Goal: Task Accomplishment & Management: Complete application form

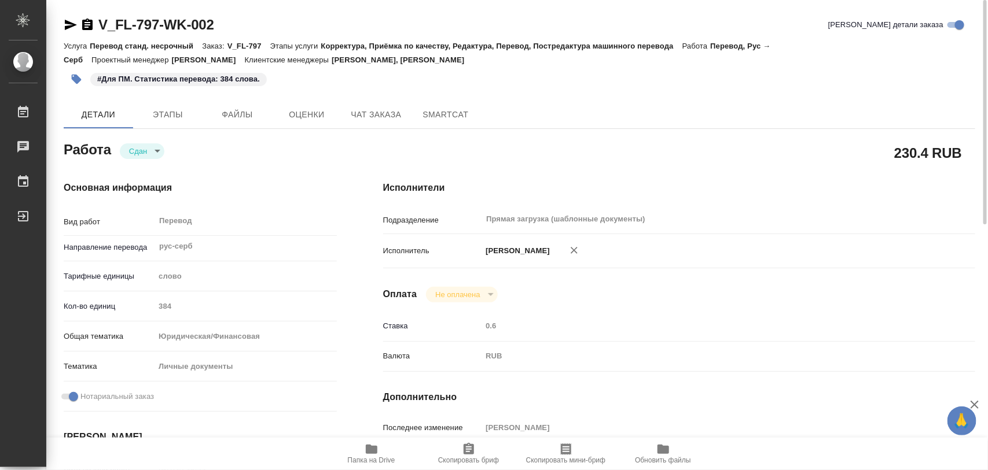
click at [77, 73] on icon "button" at bounding box center [77, 79] width 12 height 12
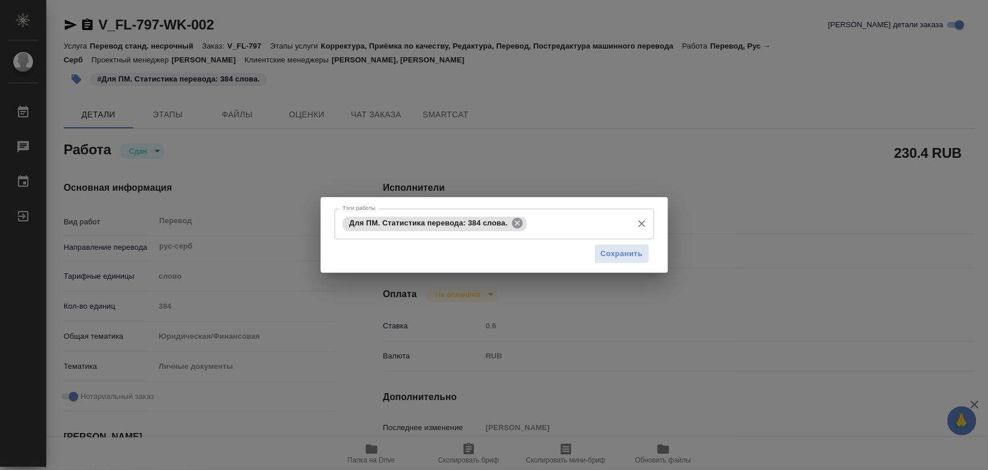
click at [521, 220] on icon at bounding box center [517, 223] width 13 height 13
click at [643, 258] on button "Сохранить" at bounding box center [621, 254] width 55 height 20
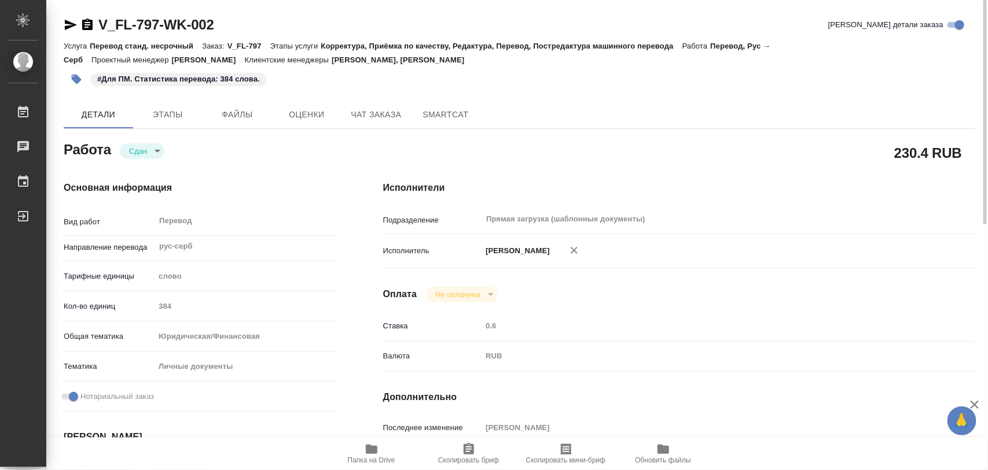
type input "closed"
type input "рус-серб"
type input "5a8b1489cc6b4906c91bfd90"
type input "384"
type input "yr-fn"
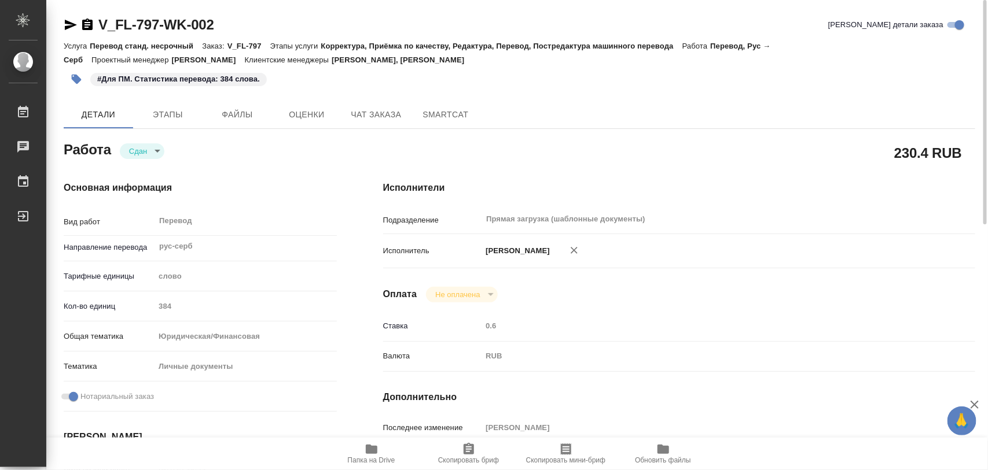
type input "5a8b8b956a9677013d343cfe"
checkbox input "true"
type input "18.08.2025 10:44"
type input "18.08.2025 12:33"
type input "19.08.2025 13:00"
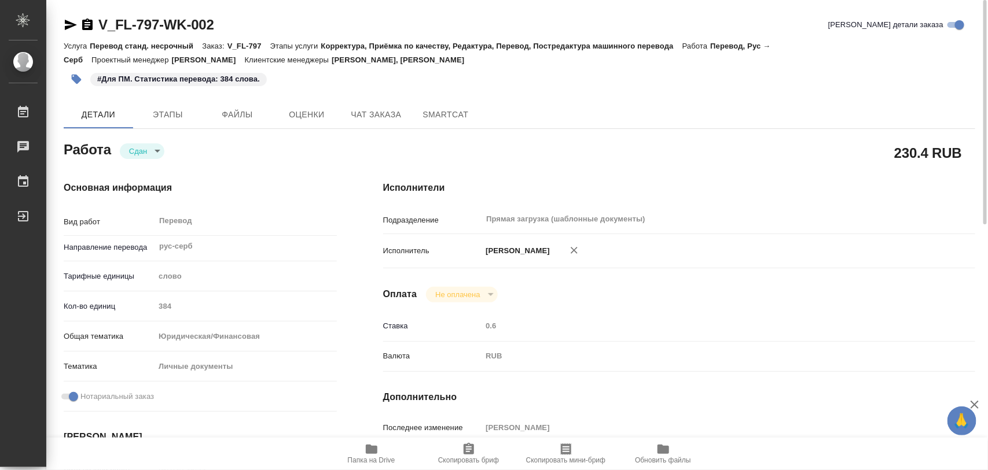
type input "19.08.2025 13:14"
type input "20.08.2025 13:00"
type input "Прямая загрузка (шаблонные документы)"
type input "notPayed"
type input "0.6"
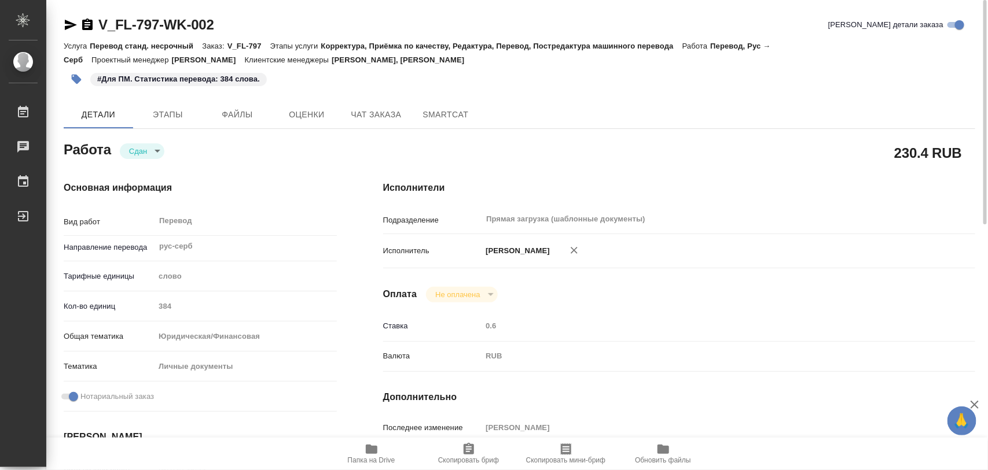
type input "RUB"
type input "[PERSON_NAME]"
type input "V_FL-797"
type input "Перевод станд. несрочный"
type input "Корректура, Приёмка по качеству, Редактура, Перевод, Постредактура машинного пе…"
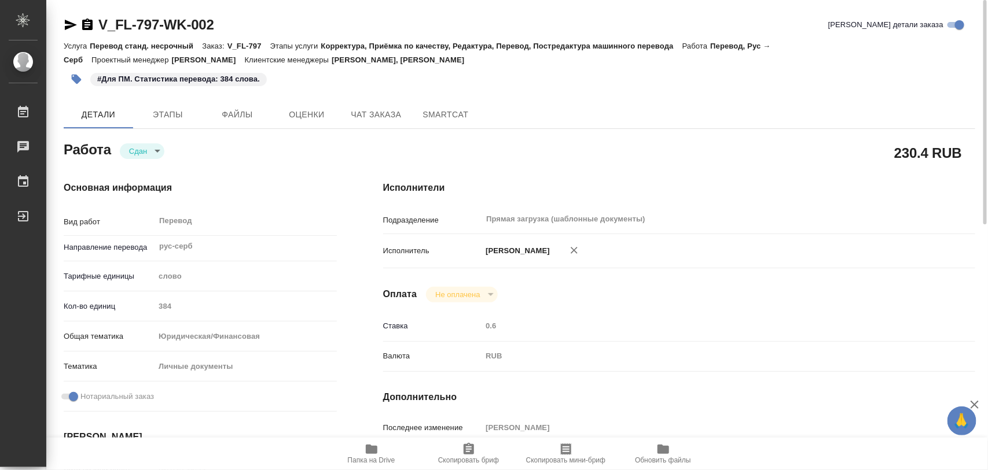
type input "Касымов Тимур, Лямина Надежда"
type input "/Clients/FL_V/Orders/V_FL-797"
click at [82, 81] on button "button" at bounding box center [76, 79] width 25 height 25
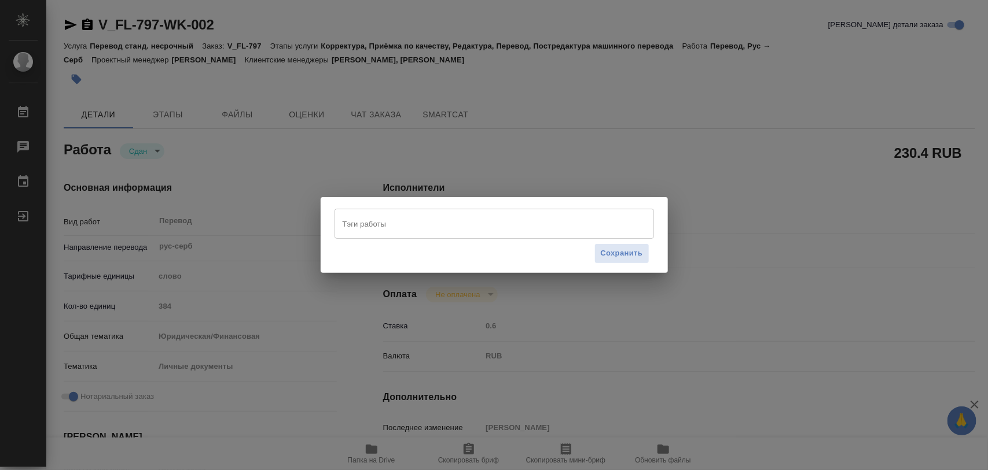
click at [397, 216] on input "Тэги работы" at bounding box center [483, 224] width 287 height 20
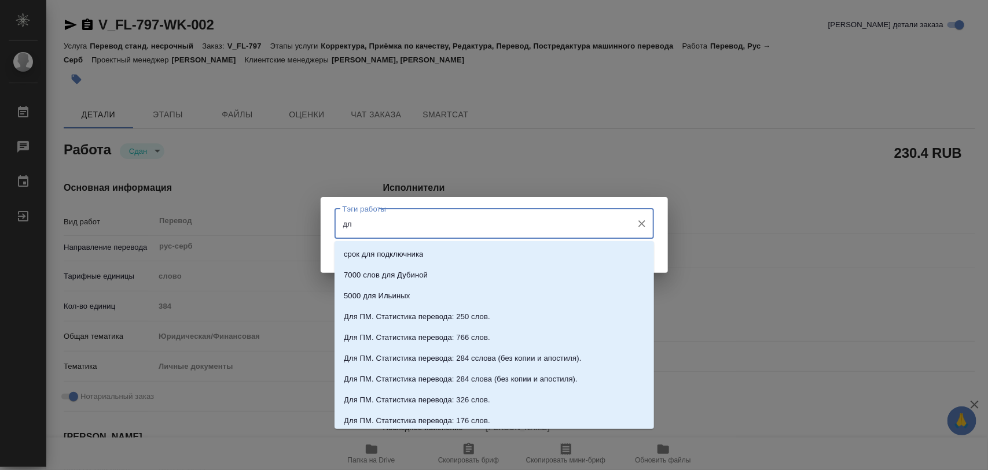
type input "д"
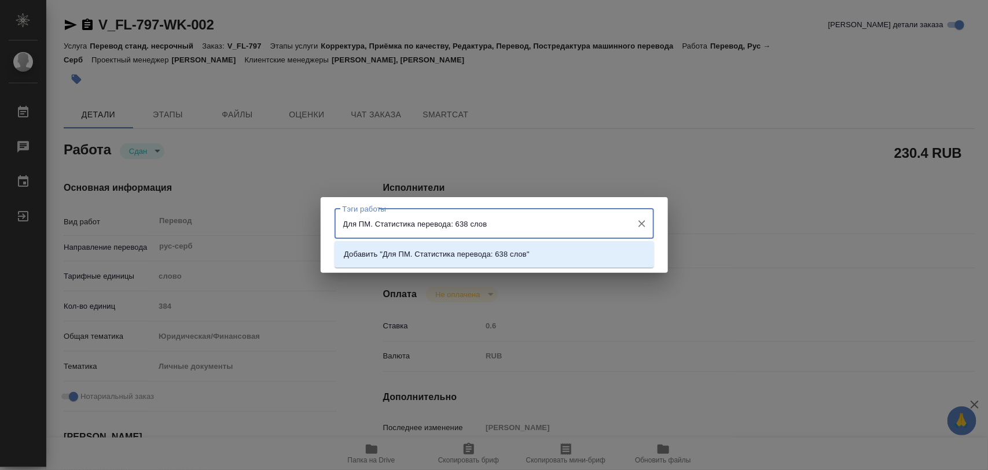
type input "Для ПМ. Статистика перевода: 638 слов."
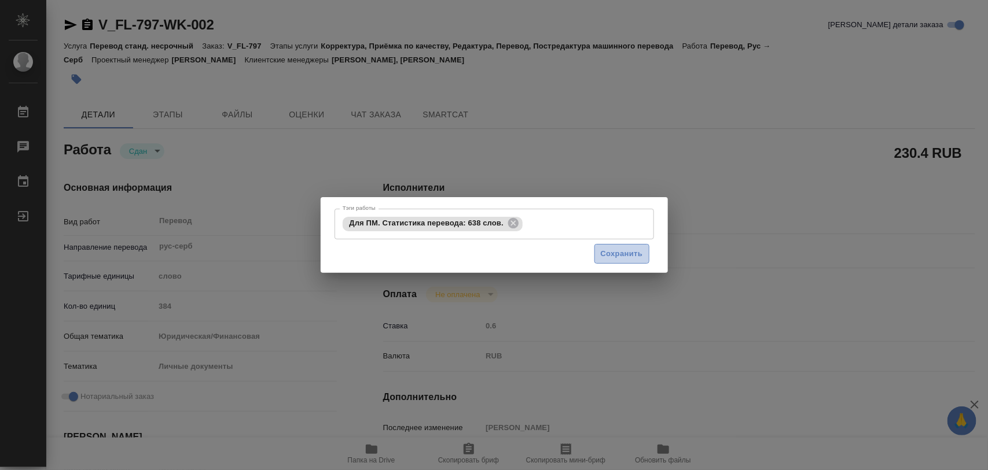
click at [625, 259] on span "Сохранить" at bounding box center [622, 254] width 42 height 13
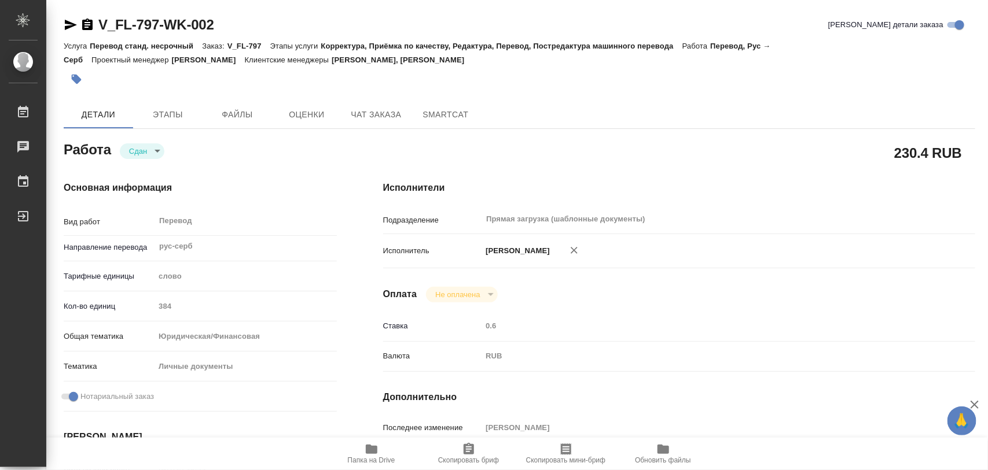
type input "closed"
type input "рус-серб"
type input "5a8b1489cc6b4906c91bfd90"
type input "384"
type input "yr-fn"
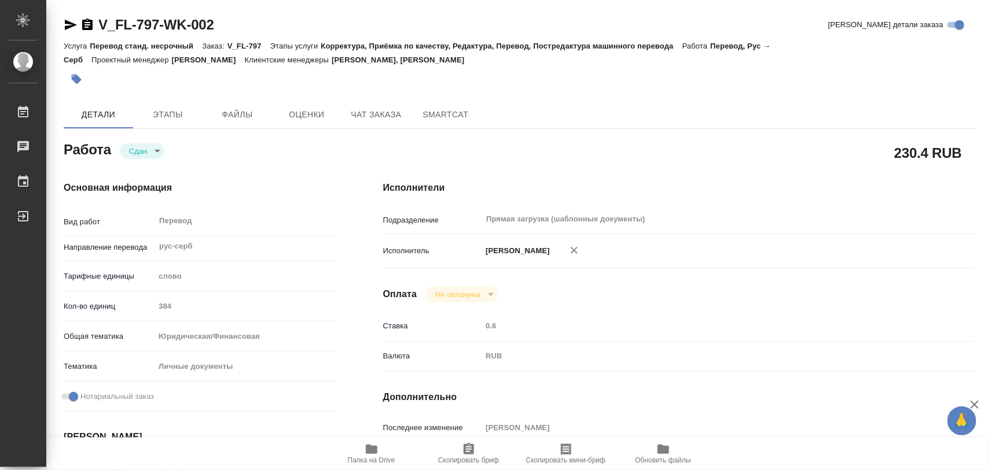
type input "5a8b8b956a9677013d343cfe"
checkbox input "true"
type input "18.08.2025 10:44"
type input "18.08.2025 12:33"
type input "19.08.2025 13:00"
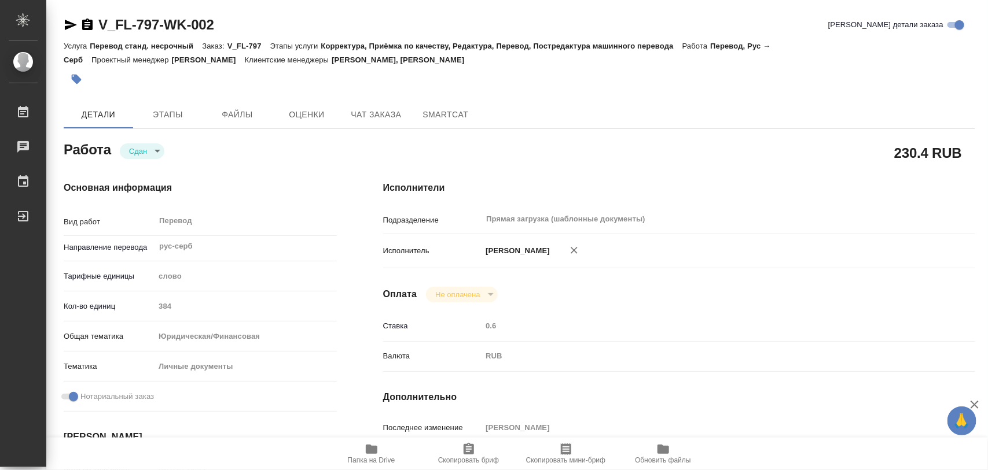
type input "19.08.2025 13:14"
type input "20.08.2025 13:00"
type input "Прямая загрузка (шаблонные документы)"
type input "notPayed"
type input "0.6"
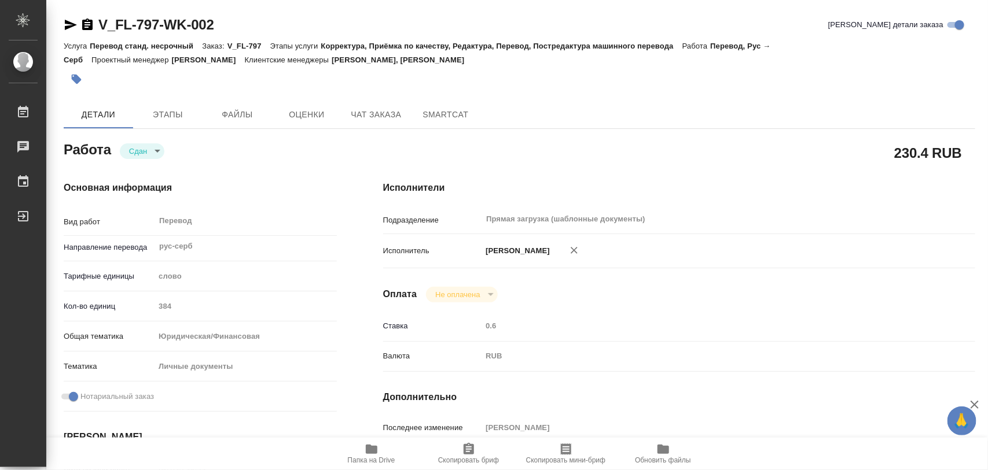
type input "RUB"
type input "[PERSON_NAME]"
type input "V_FL-797"
type input "Перевод станд. несрочный"
type input "Корректура, Приёмка по качеству, Редактура, Перевод, Постредактура машинного пе…"
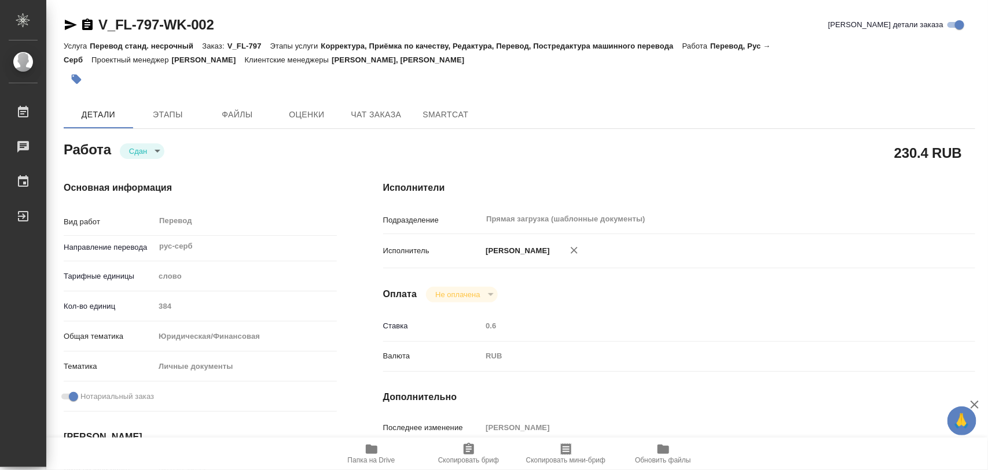
type input "[PERSON_NAME], [PERSON_NAME]"
type input "/Clients/FL_V/Orders/V_FL-797"
type textarea "x"
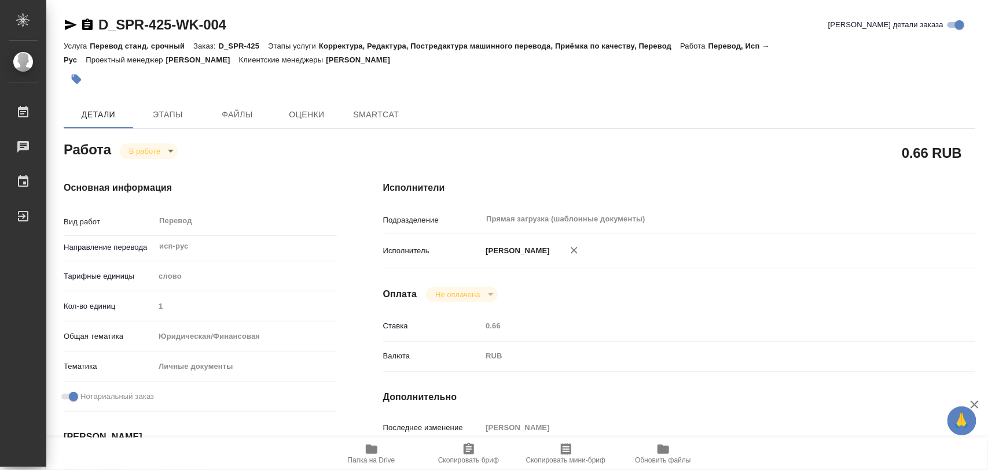
type textarea "x"
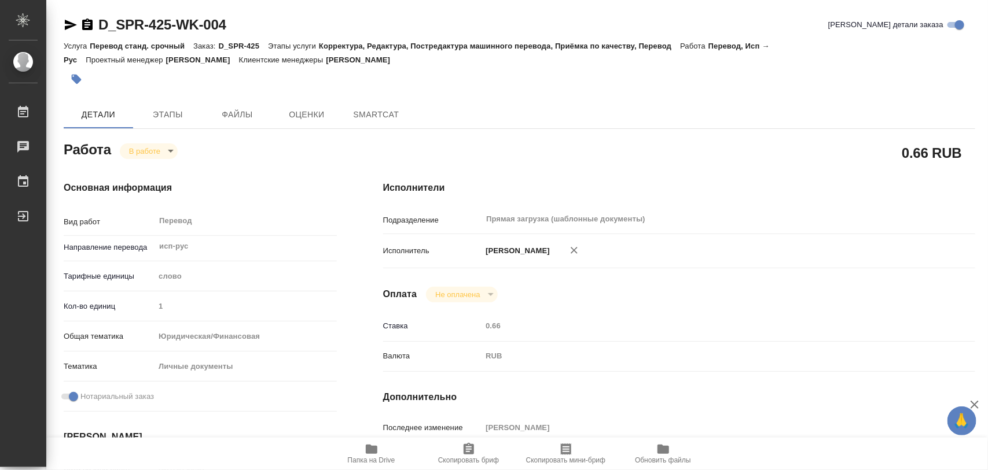
type textarea "x"
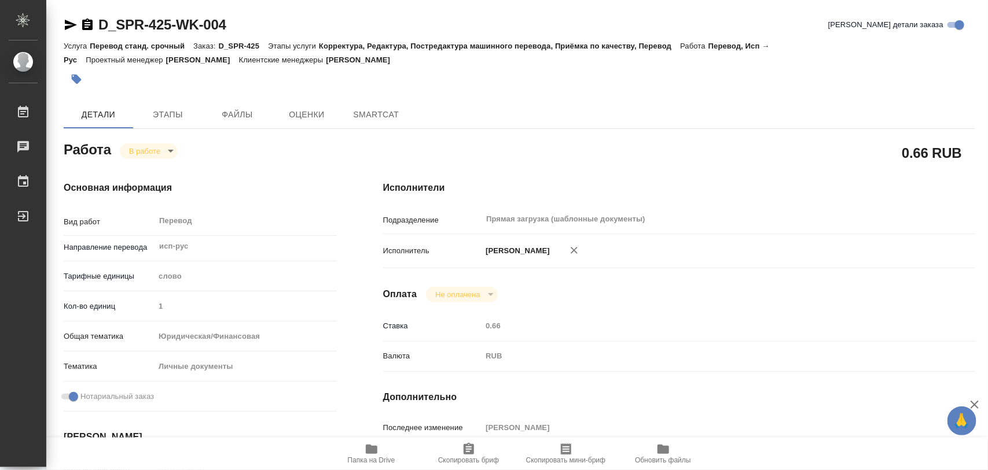
type textarea "x"
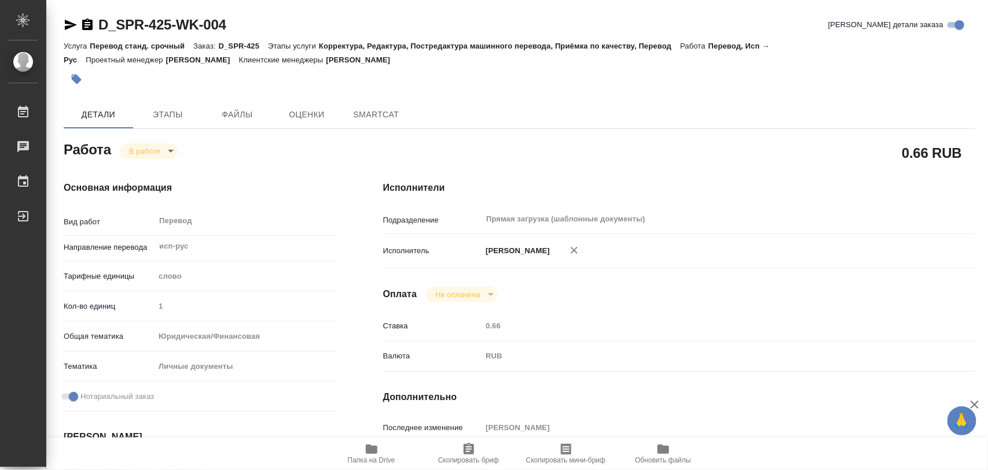
type textarea "x"
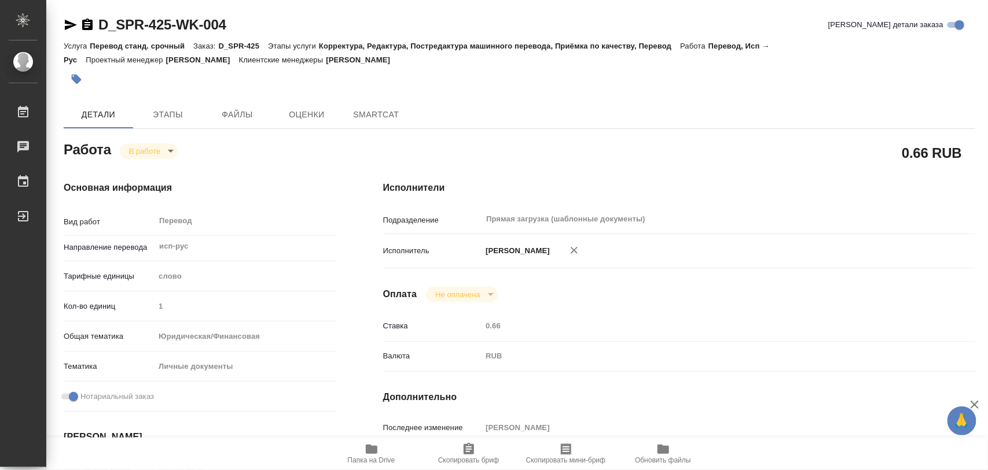
type textarea "x"
click at [376, 449] on icon "button" at bounding box center [372, 449] width 12 height 9
type textarea "x"
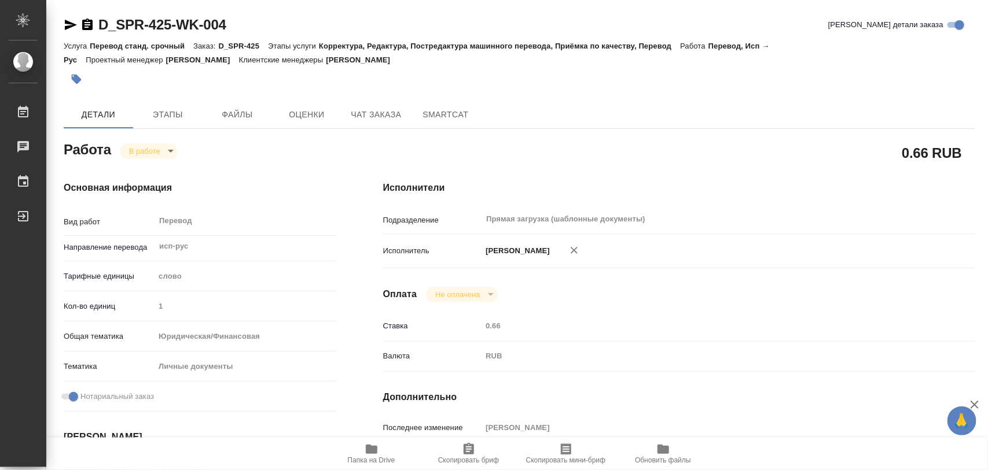
type textarea "x"
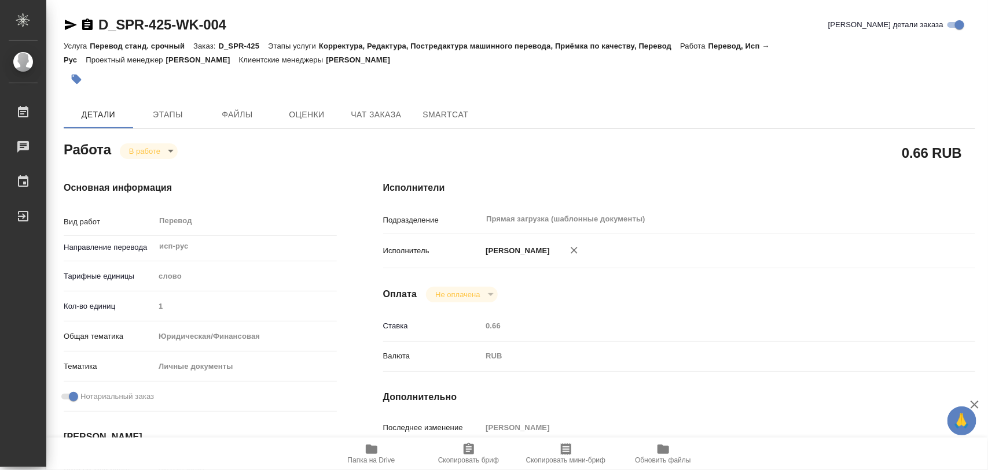
type textarea "x"
click at [171, 122] on button "Этапы" at bounding box center [167, 115] width 69 height 28
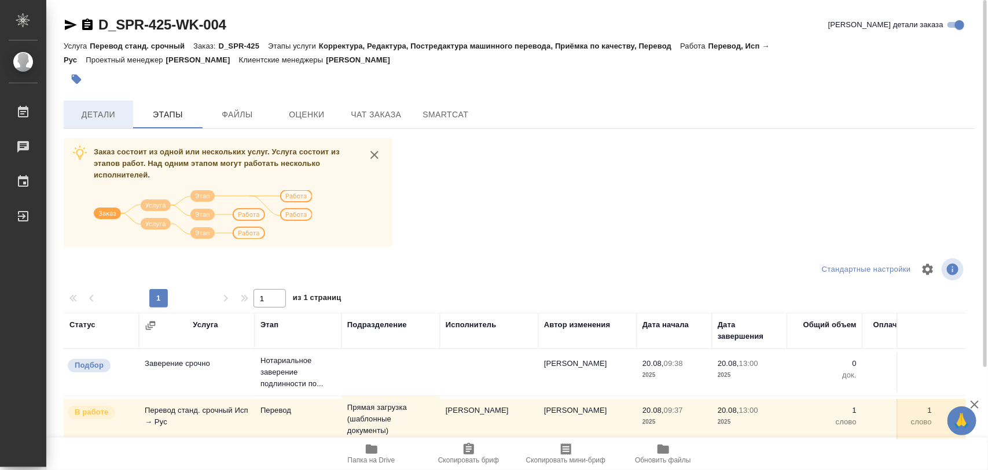
click at [104, 113] on span "Детали" at bounding box center [99, 115] width 56 height 14
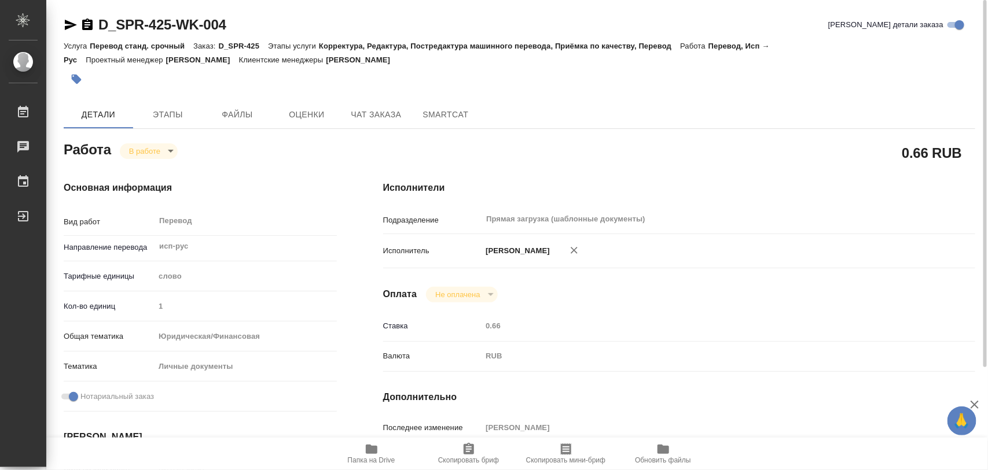
type textarea "x"
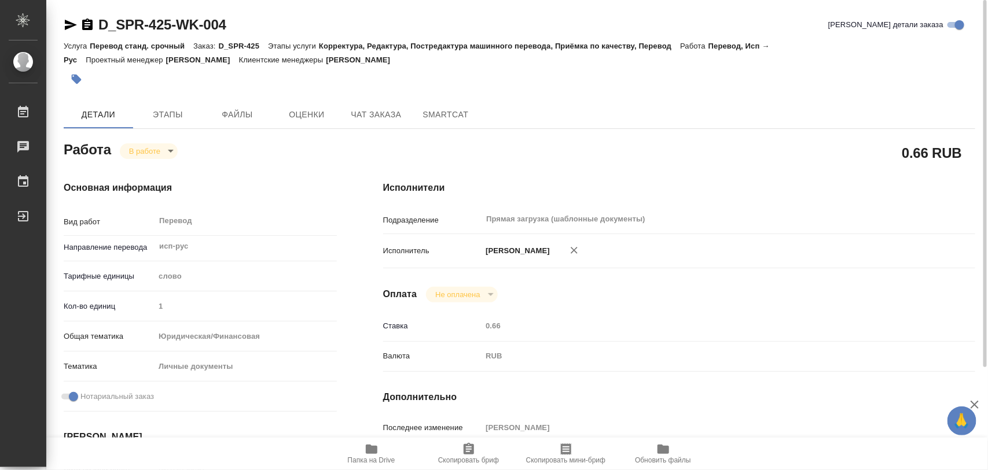
type textarea "x"
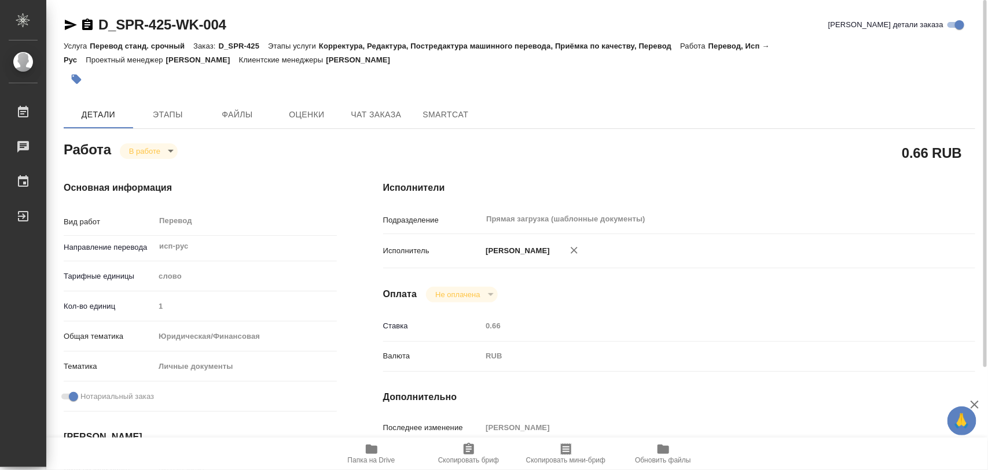
type textarea "x"
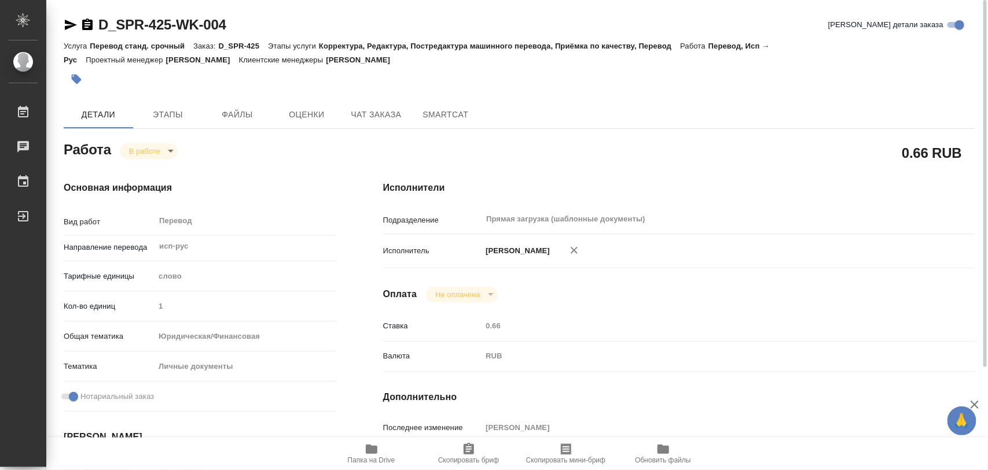
click at [73, 82] on icon "button" at bounding box center [77, 79] width 12 height 12
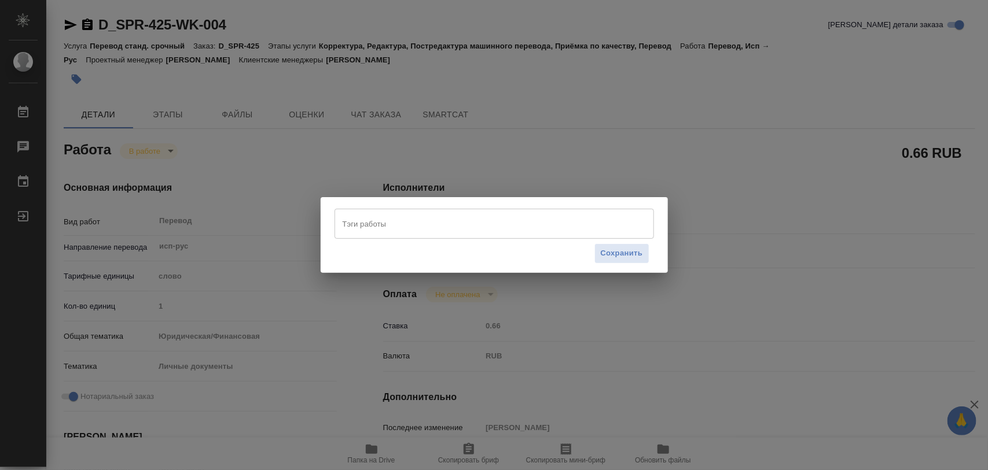
click at [354, 226] on input "Тэги работы" at bounding box center [483, 224] width 287 height 20
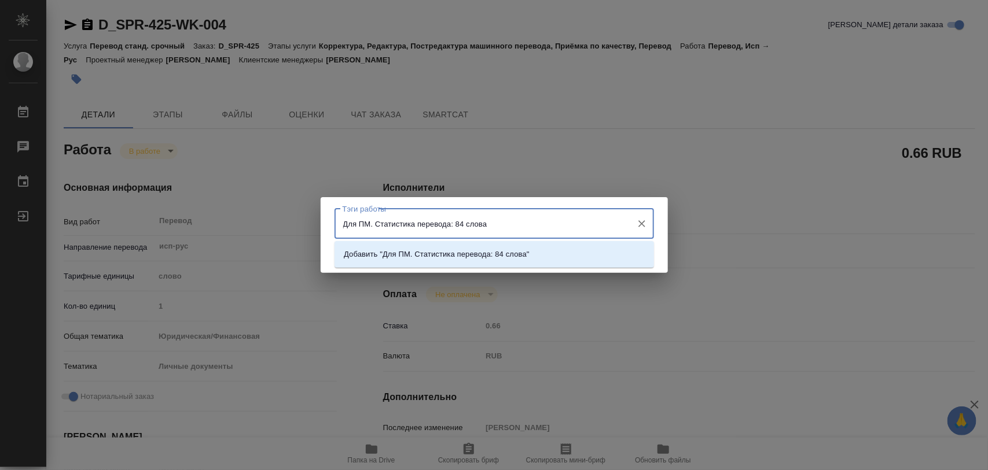
type input "Для ПМ. Статистика перевода: 84 слова."
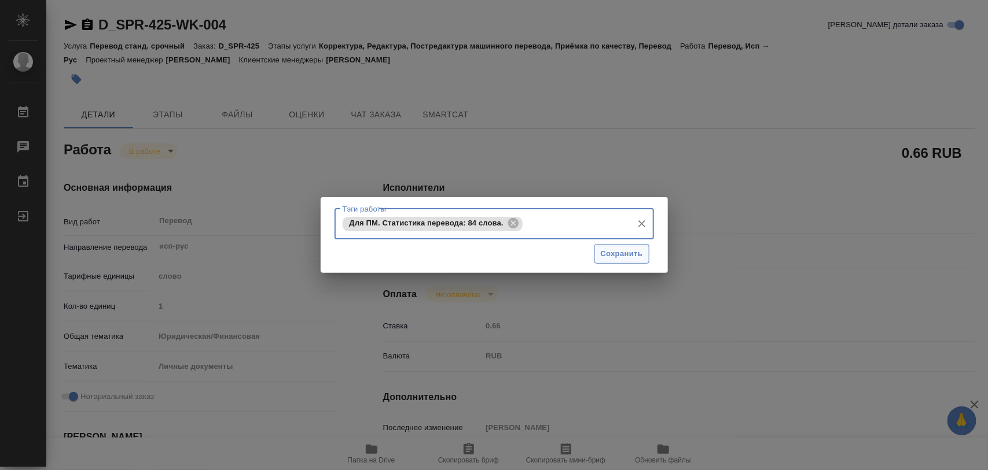
click at [617, 256] on span "Сохранить" at bounding box center [622, 254] width 42 height 13
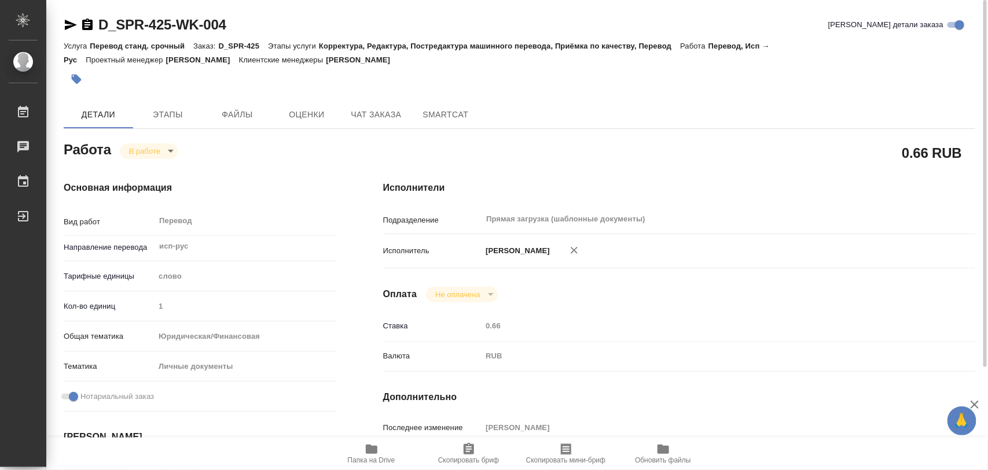
type input "inProgress"
type textarea "Перевод"
type textarea "x"
type input "исп-рус"
type input "5a8b1489cc6b4906c91bfd90"
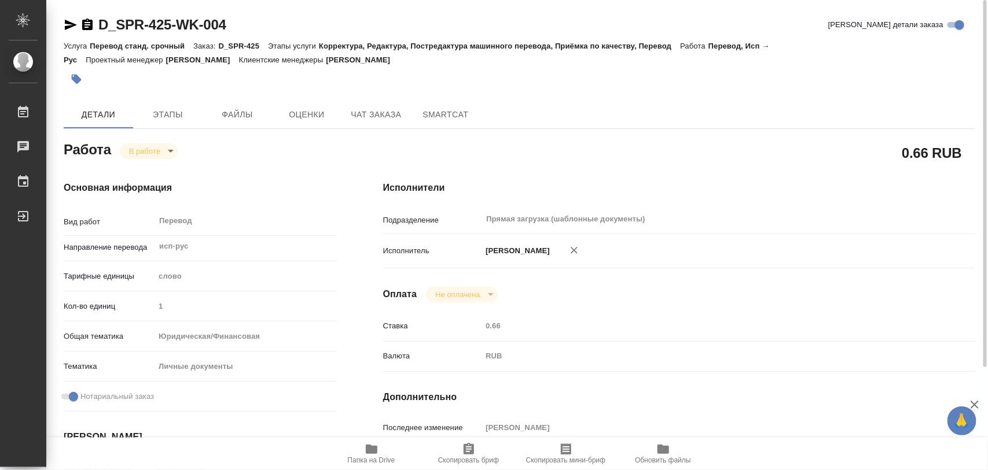
type input "1"
type input "yr-fn"
type input "5a8b8b956a9677013d343cfe"
checkbox input "true"
type input "20.08.2025 09:37"
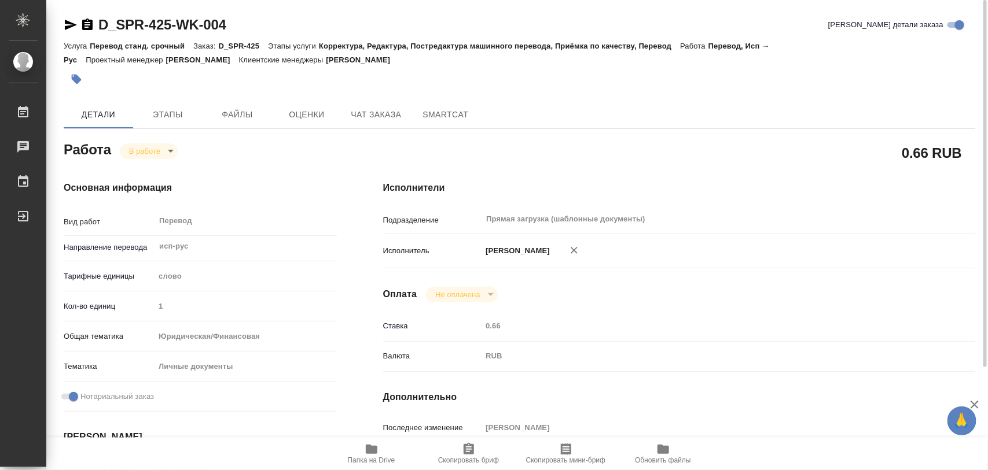
type input "20.08.2025 11:14"
type input "20.08.2025 13:00"
type input "Прямая загрузка (шаблонные документы)"
type input "notPayed"
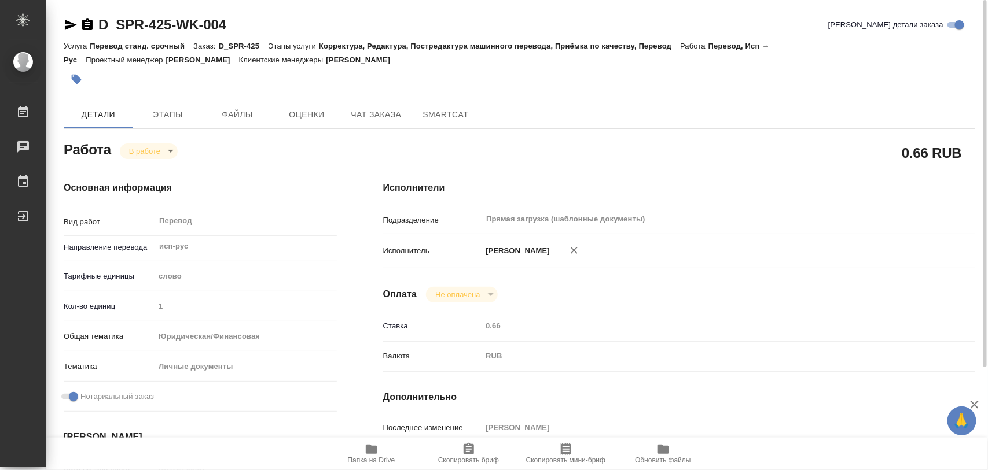
type input "0.66"
type input "RUB"
type input "[PERSON_NAME]"
type textarea "x"
type textarea "/Clients/АО «ФК «Спартак-Москва»/Orders/D_SPR-425/Translated/D_SPR-425-WK-004"
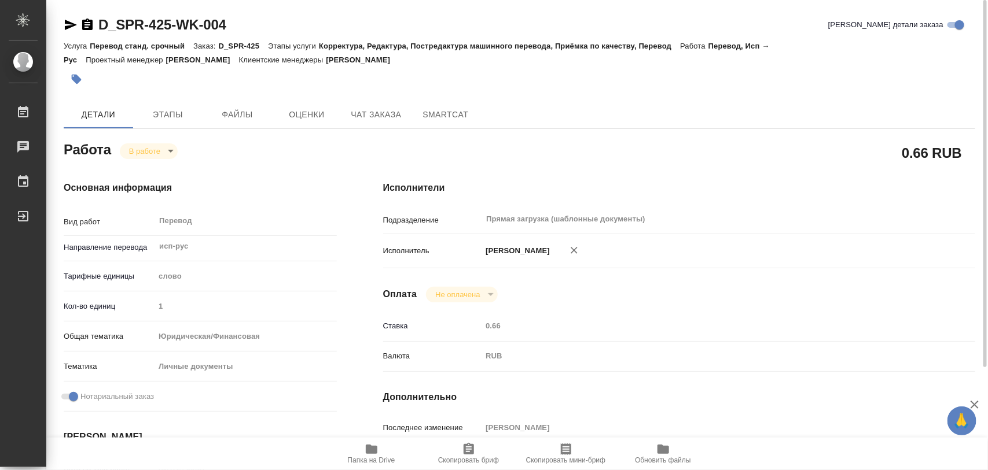
type textarea "x"
type input "D_SPR-425"
type input "Перевод станд. срочный"
type input "Корректура, Редактура, Постредактура машинного перевода, Приёмка по качеству, П…"
type input "[PERSON_NAME]"
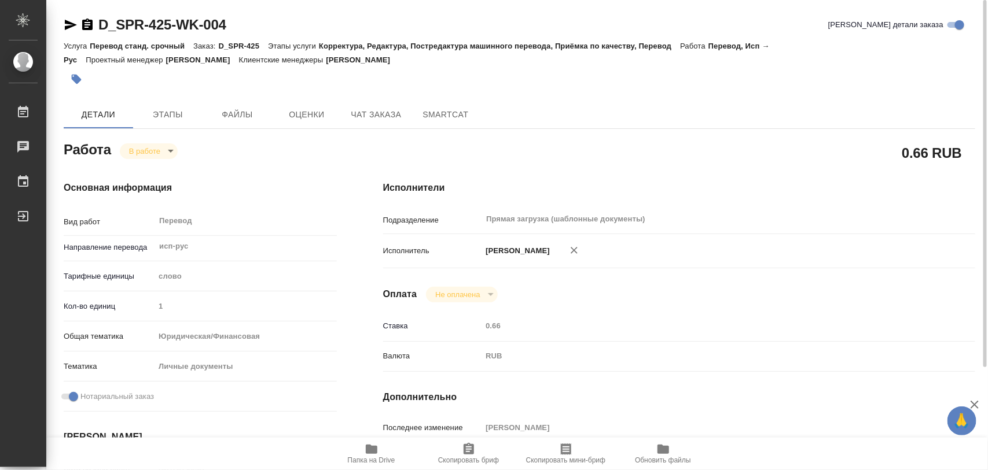
type input "/Clients/АО «ФК «Спартак-Москва»/Orders/D_SPR-425"
type input "https://drive.awatera.com/s/MS4NRrCFBfDyEQB"
type textarea "x"
type textarea "Фамилия: КУЭСТА ФИГЕРОА Имя: КАРЛОС ЭССЕОМО"
type textarea "x"
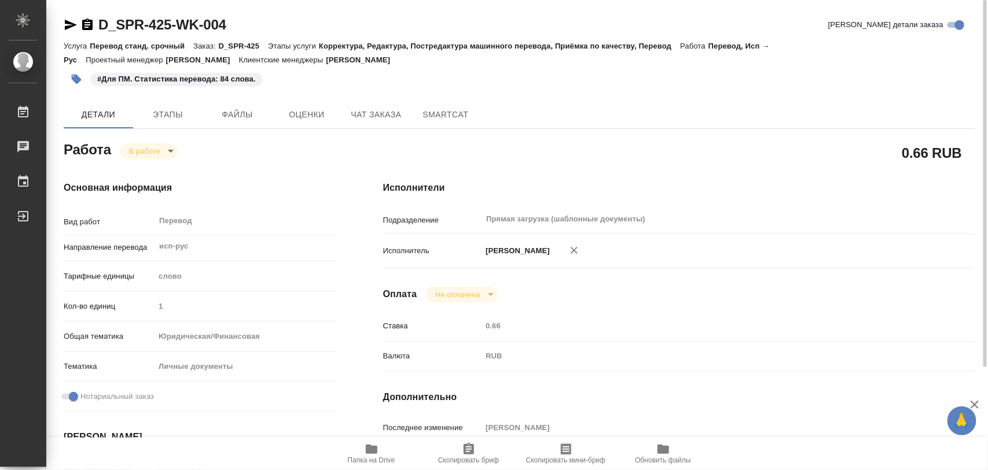
type textarea "x"
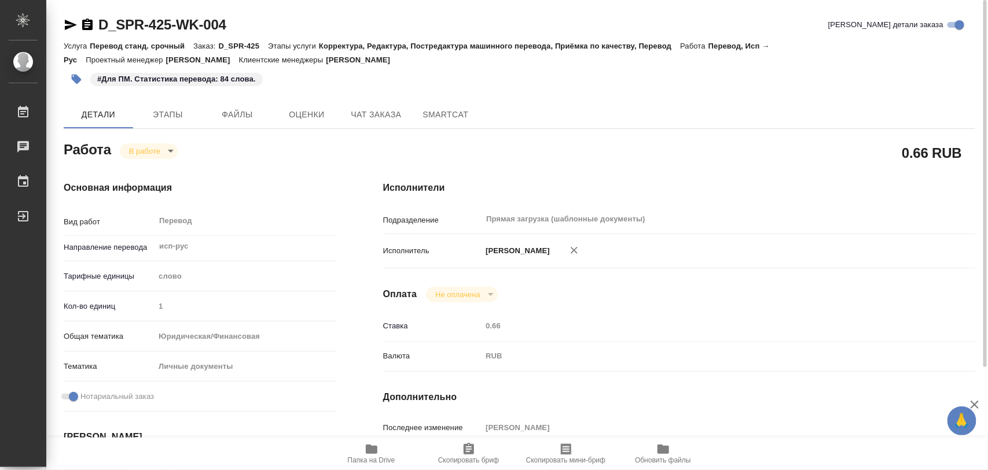
type textarea "x"
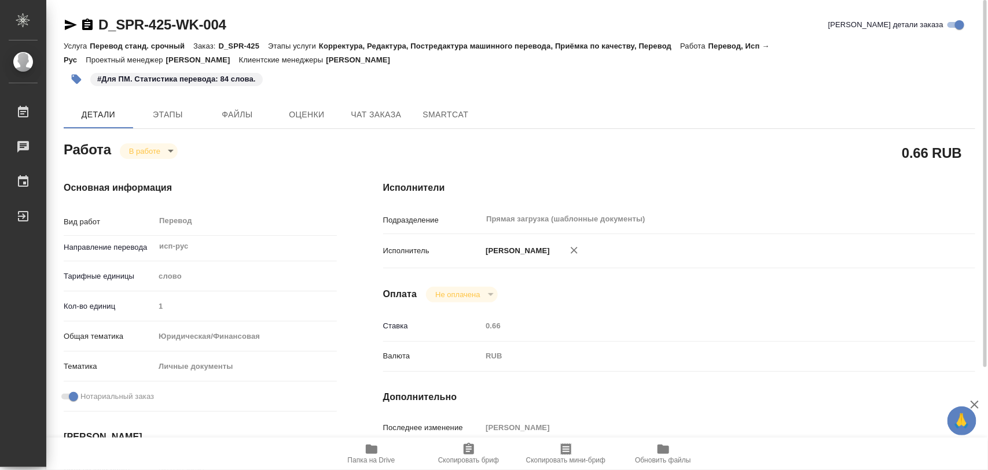
type textarea "x"
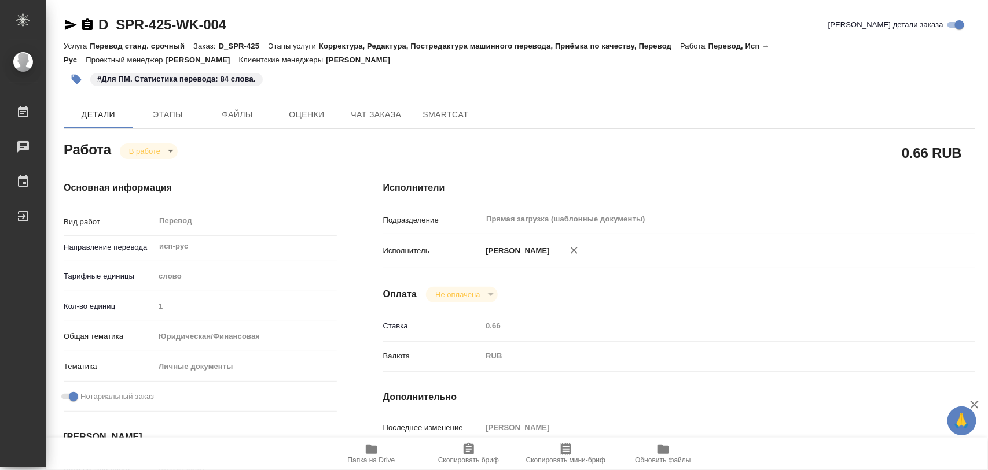
type textarea "x"
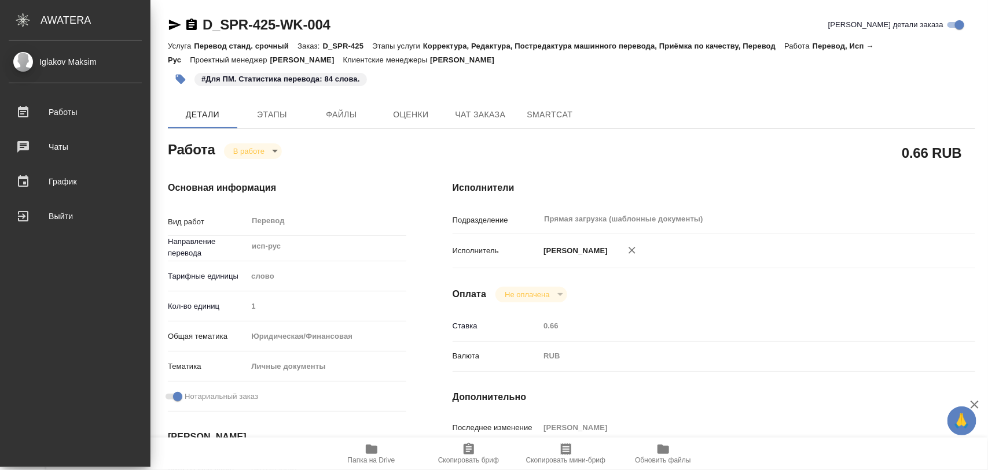
type textarea "x"
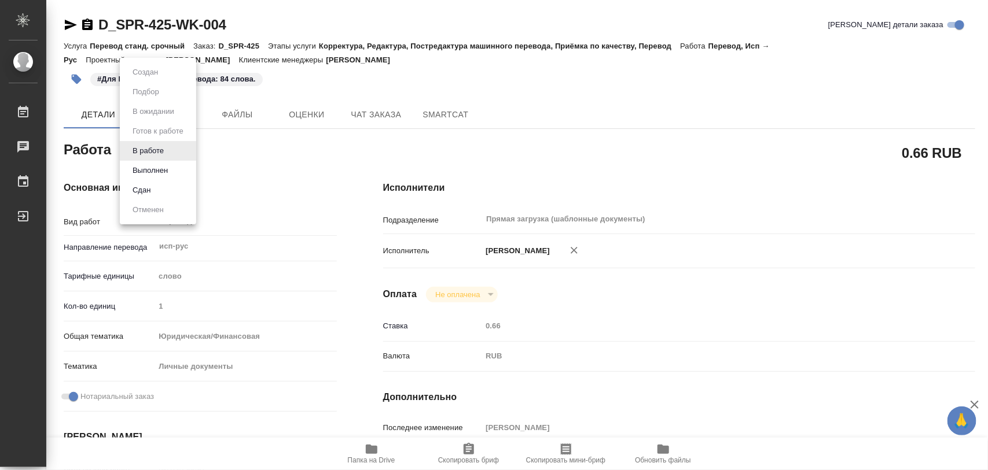
click at [169, 145] on body "🙏 .cls-1 fill:#fff; AWATERA Iglakov Maksim Работы 0 Чаты График Выйти D_SPR-425…" at bounding box center [494, 235] width 988 height 470
click at [142, 171] on button "Выполнен" at bounding box center [150, 170] width 42 height 13
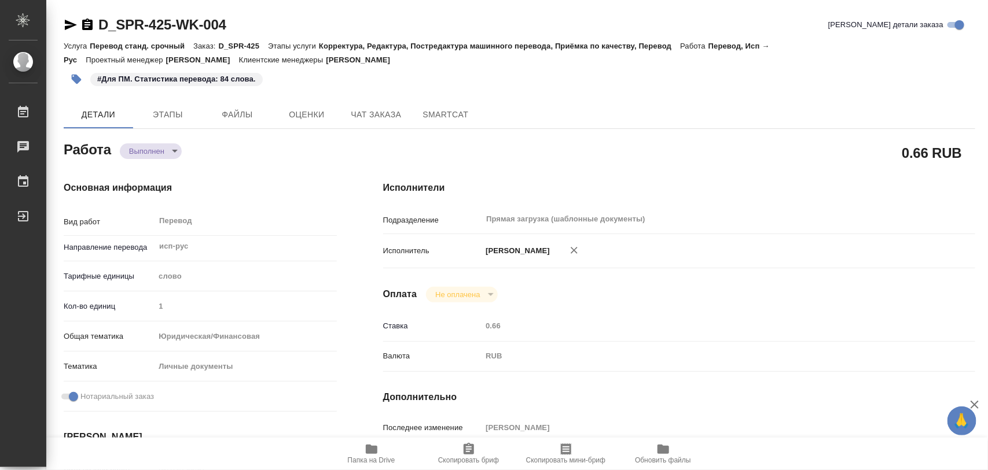
type textarea "x"
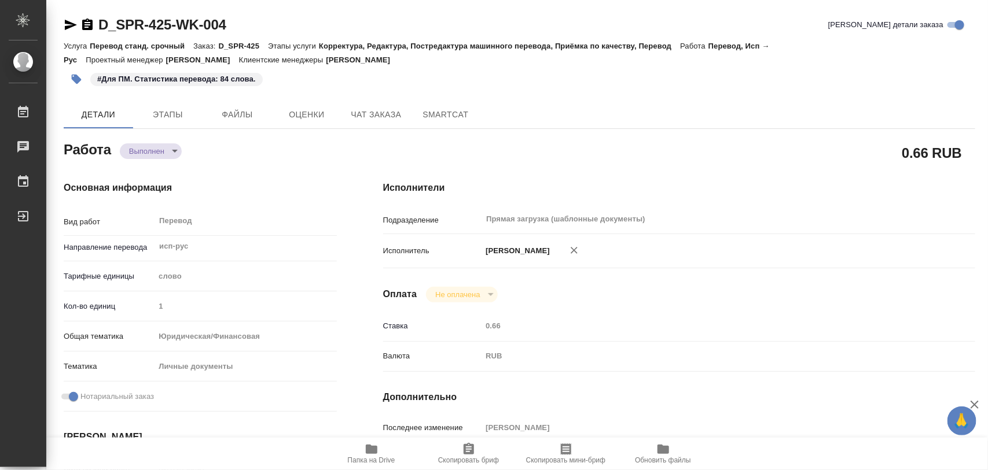
type textarea "x"
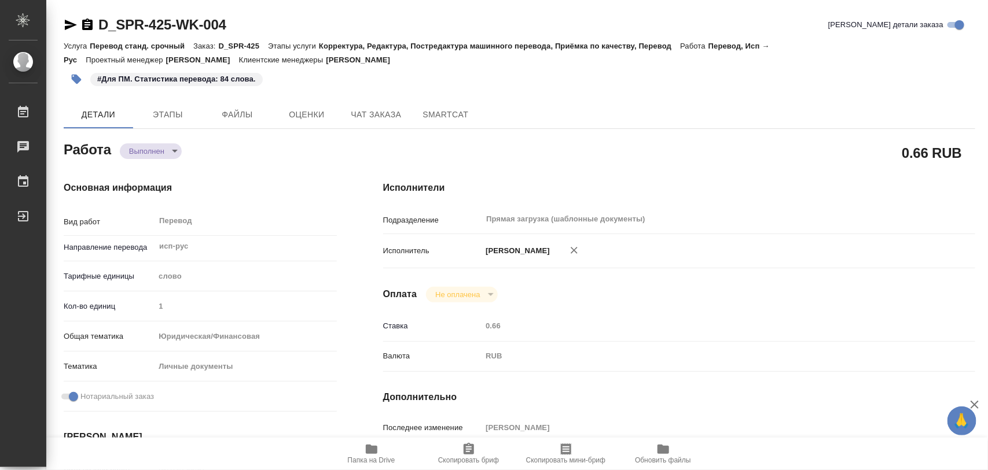
type textarea "x"
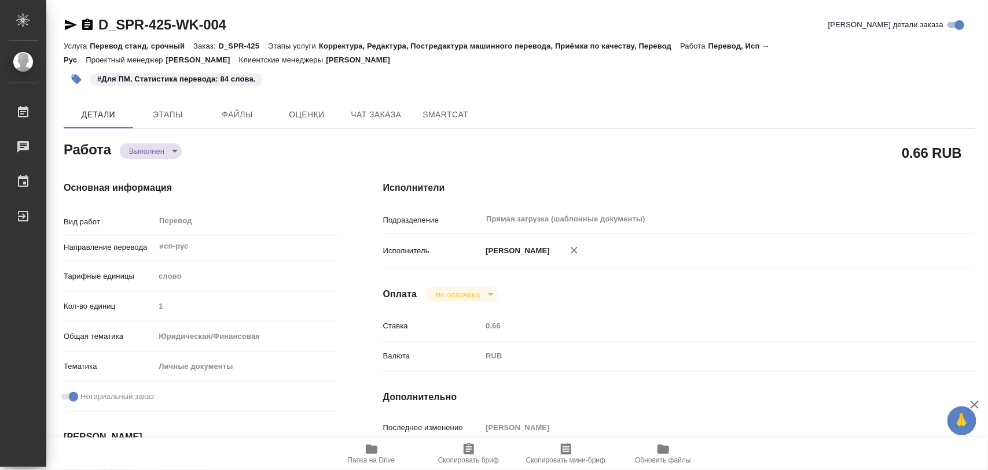
click at [68, 74] on button "button" at bounding box center [76, 79] width 25 height 25
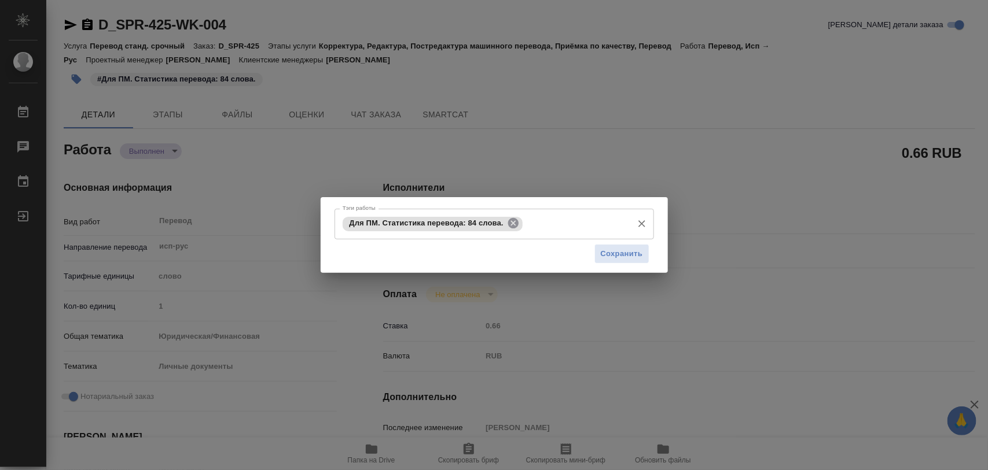
click at [510, 220] on icon at bounding box center [513, 223] width 10 height 10
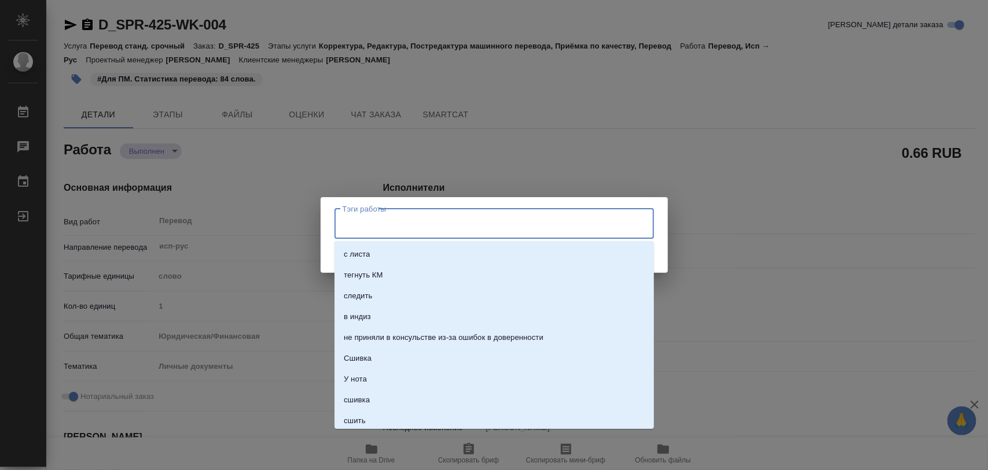
click at [508, 218] on input "Тэги работы" at bounding box center [483, 224] width 287 height 20
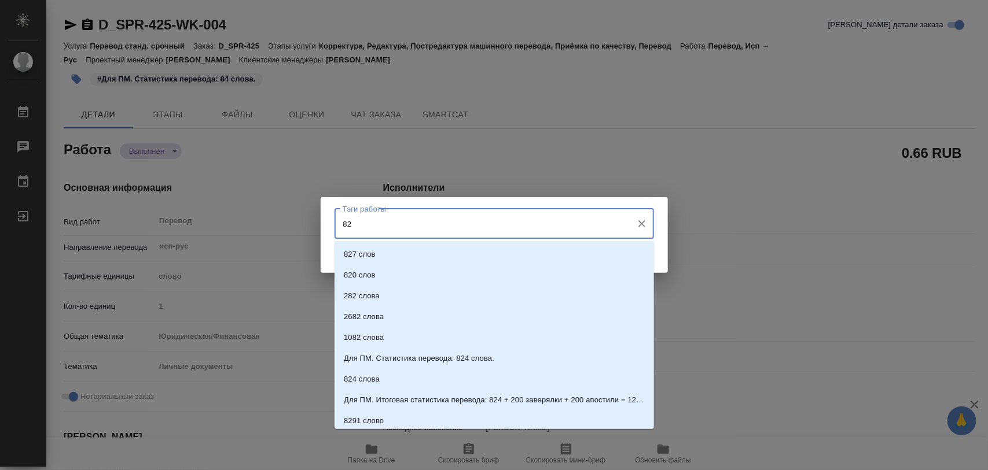
type input "8"
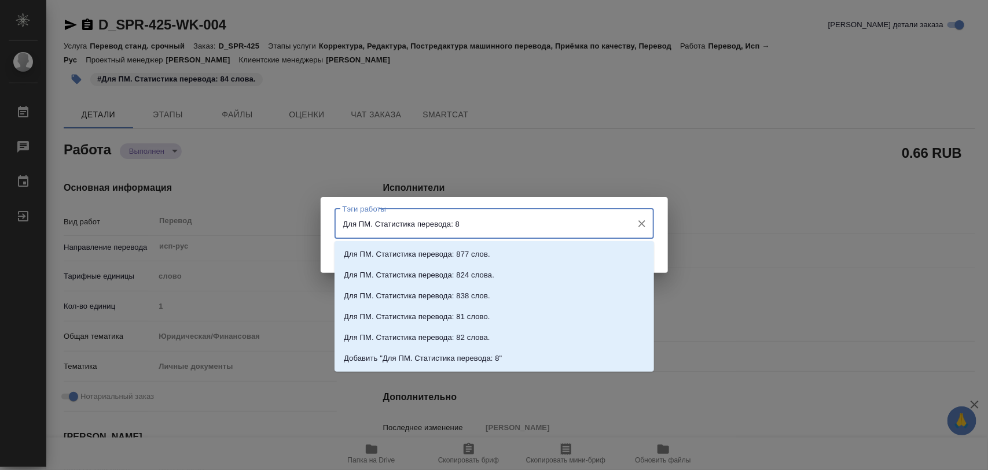
type input "Для ПМ. Статистика перевода: 82"
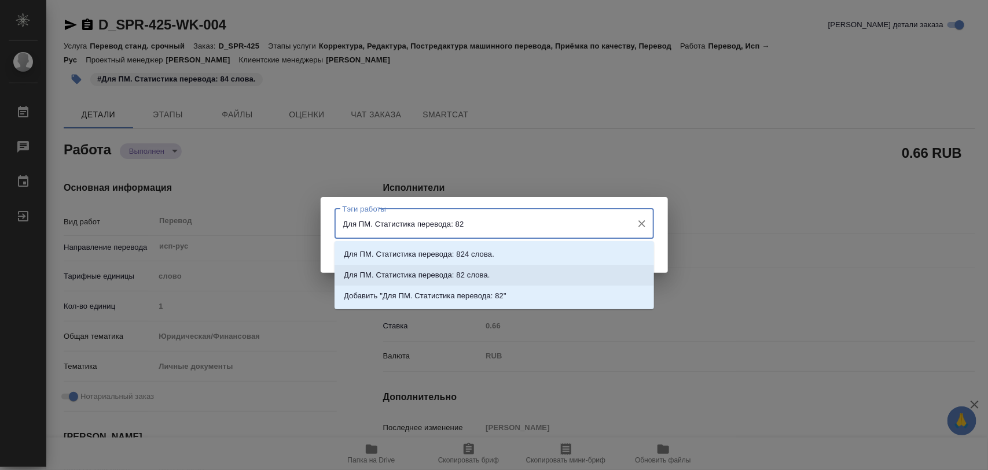
click at [525, 277] on li "Для ПМ. Статистика перевода: 82 слова." at bounding box center [493, 275] width 319 height 21
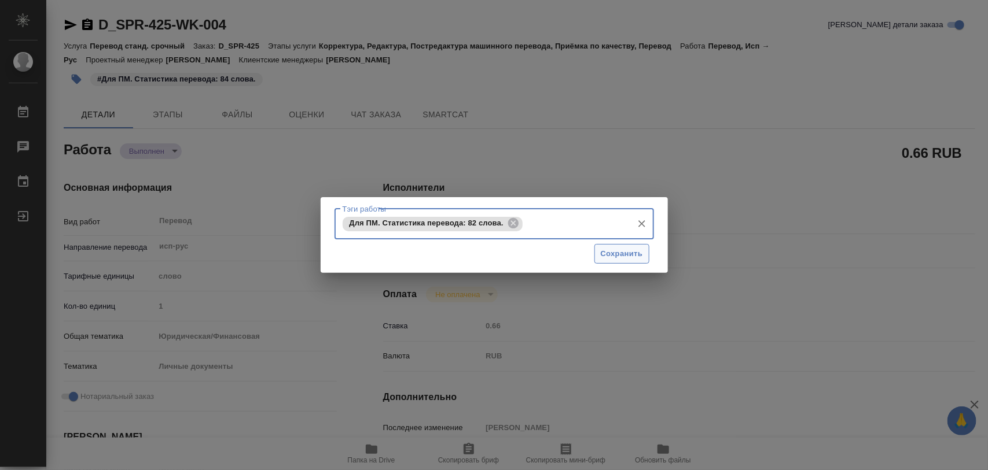
click at [619, 252] on span "Сохранить" at bounding box center [622, 254] width 42 height 13
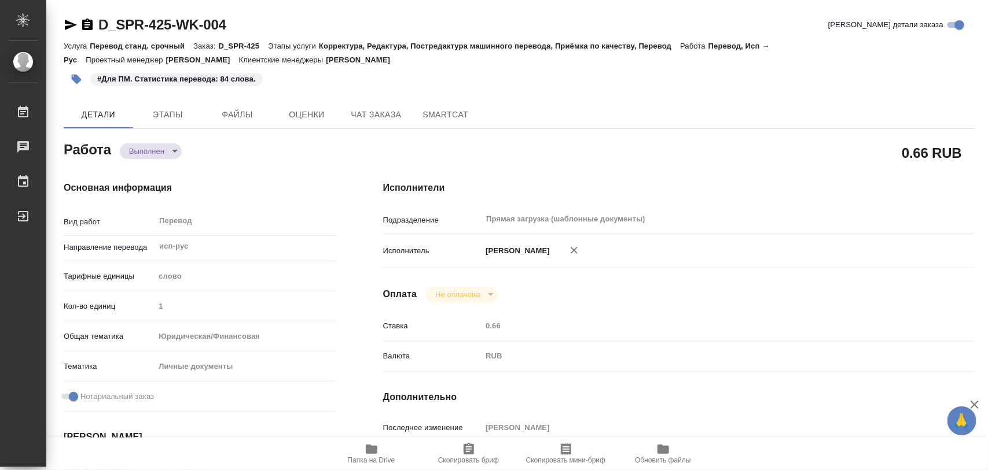
type input "completed"
type textarea "Перевод"
type textarea "x"
type input "исп-рус"
type input "5a8b1489cc6b4906c91bfd90"
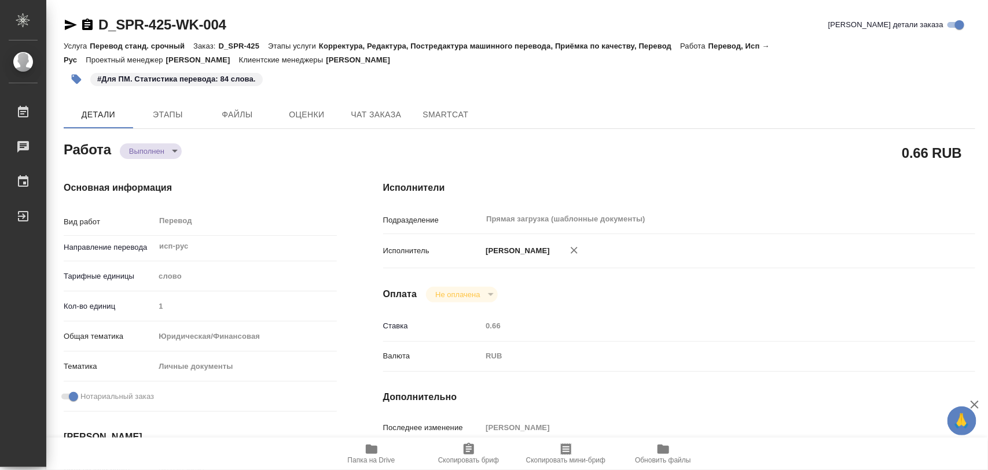
type input "1"
type input "yr-fn"
type input "5a8b8b956a9677013d343cfe"
checkbox input "true"
type input "20.08.2025 09:37"
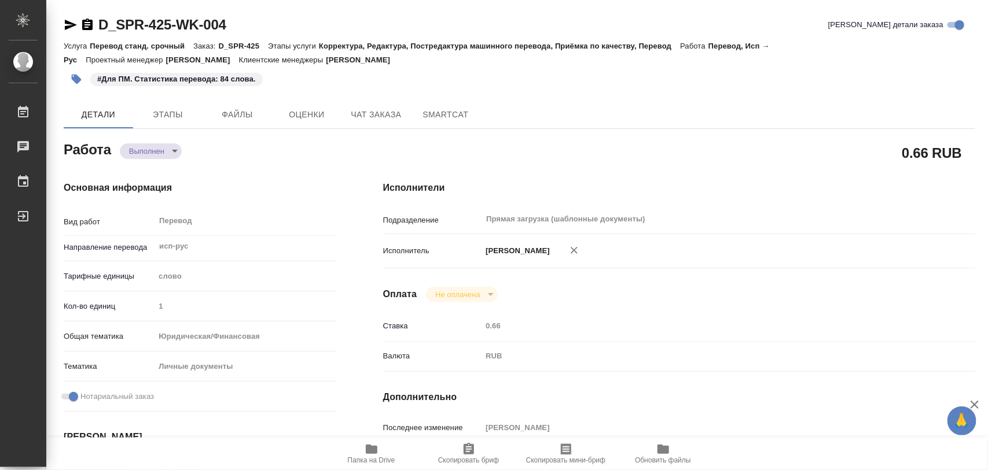
type input "20.08.2025 11:14"
type input "20.08.2025 13:00"
type input "20.08.2025 12:58"
type input "20.08.2025 13:00"
type input "Прямая загрузка (шаблонные документы)"
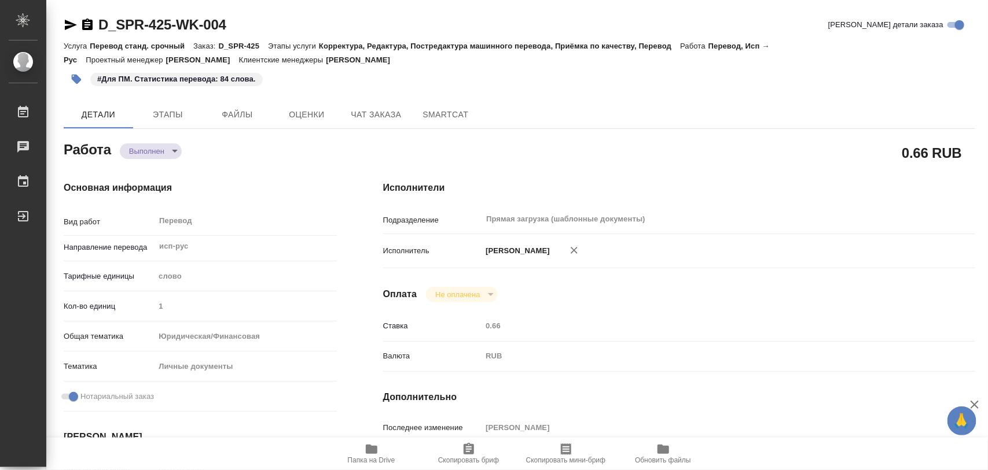
type input "notPayed"
type input "0.66"
type input "RUB"
type input "[PERSON_NAME]"
type textarea "x"
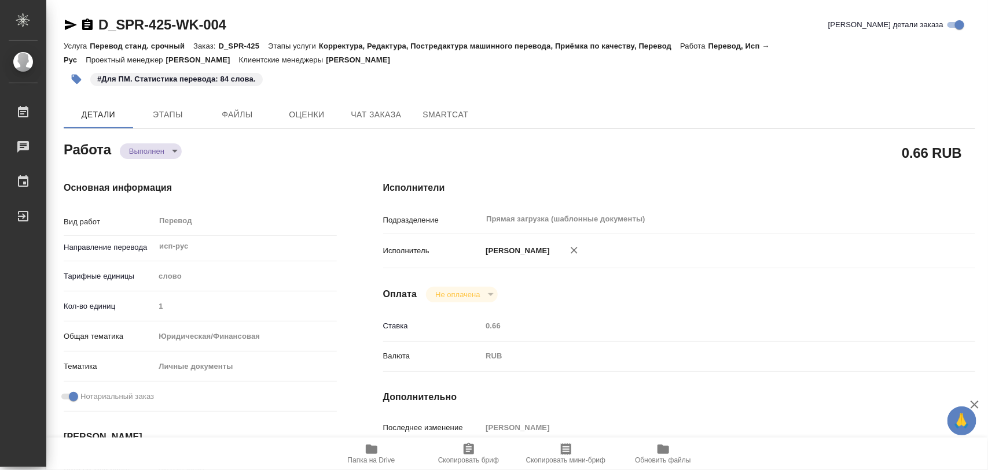
type textarea "/Clients/АО «ФК «Спартак-Москва»/Orders/D_SPR-425/Translated/D_SPR-425-WK-004"
type textarea "x"
type input "D_SPR-425"
type input "Перевод станд. срочный"
type input "Корректура, Редактура, Постредактура машинного перевода, Приёмка по качеству, П…"
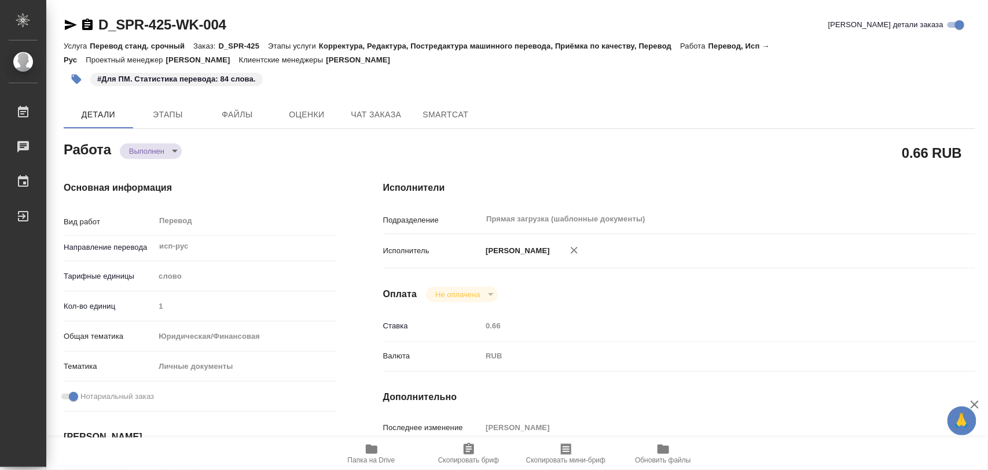
type input "[PERSON_NAME]"
type input "/Clients/АО «ФК «Спартак-Москва»/Orders/D_SPR-425"
type input "https://drive.awatera.com/s/MS4NRrCFBfDyEQB"
type textarea "x"
type textarea "Фамилия: КУЭСТА ФИГЕРОА Имя: КАРЛОС ЭССЕОМО"
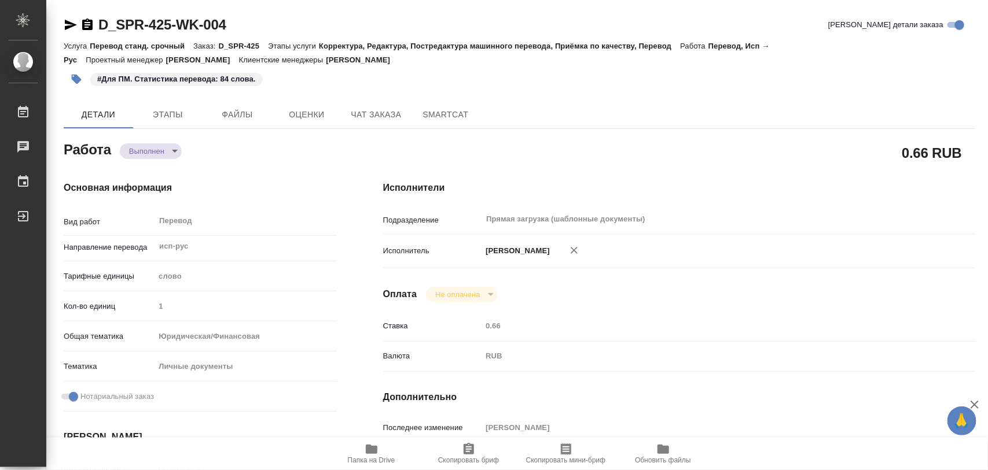
type textarea "x"
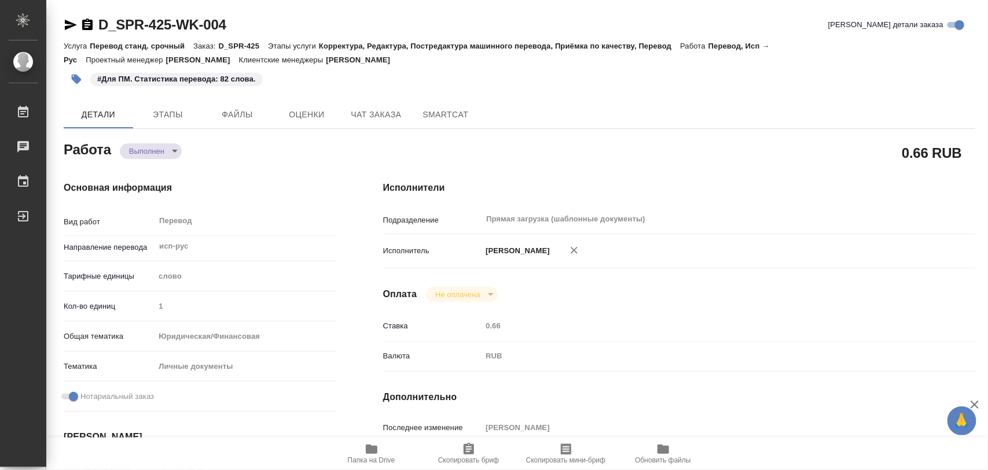
type textarea "x"
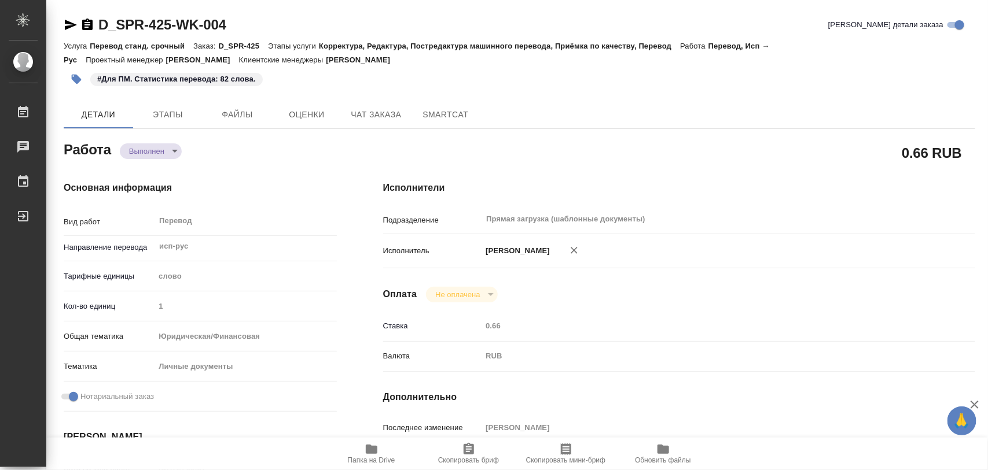
type textarea "x"
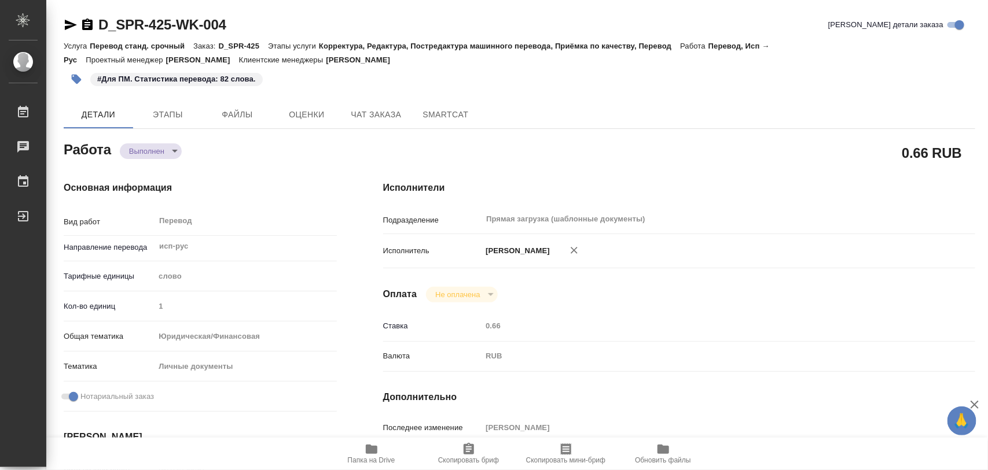
type textarea "x"
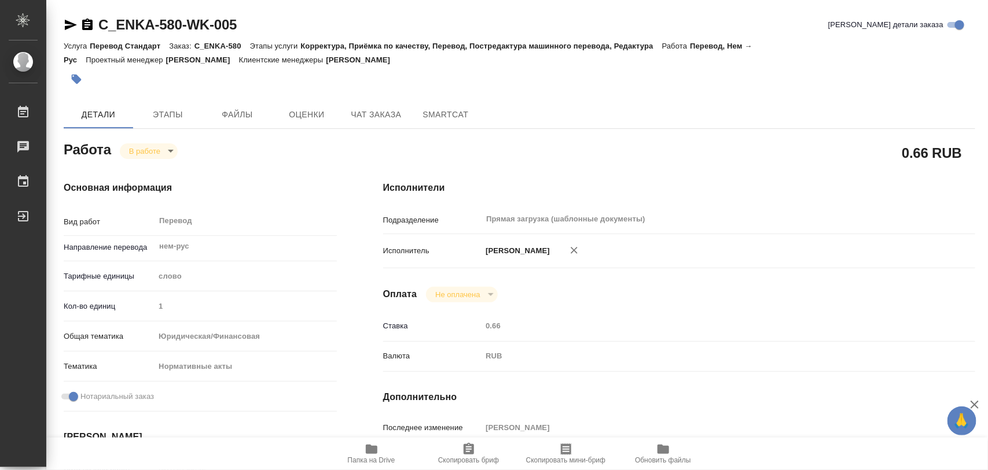
click at [368, 449] on icon "button" at bounding box center [372, 449] width 12 height 9
type textarea "x"
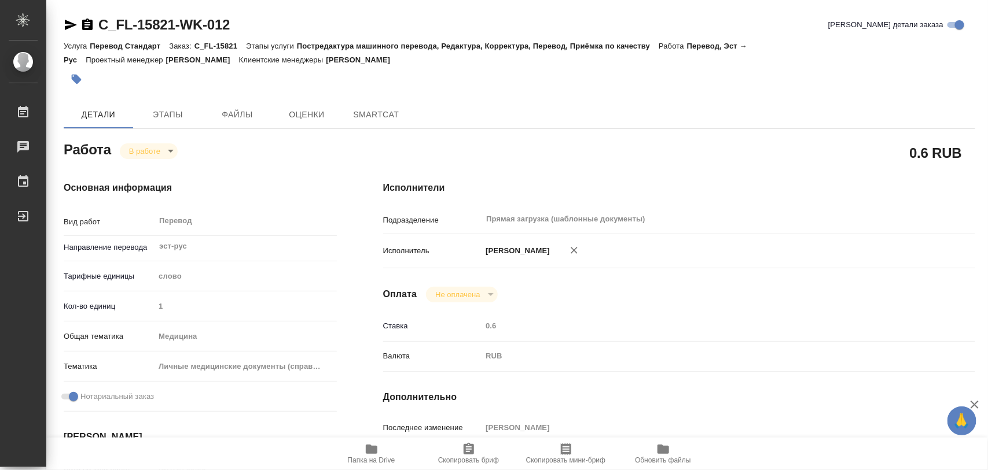
type textarea "x"
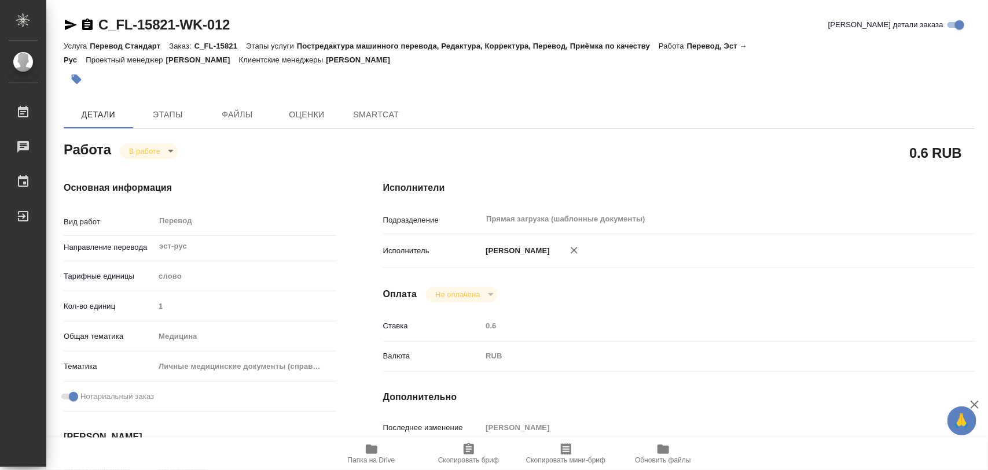
type textarea "x"
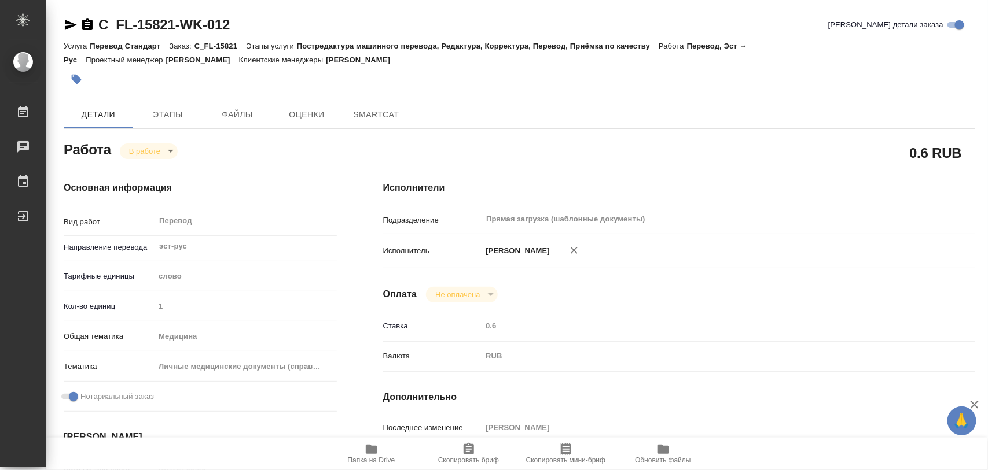
type textarea "x"
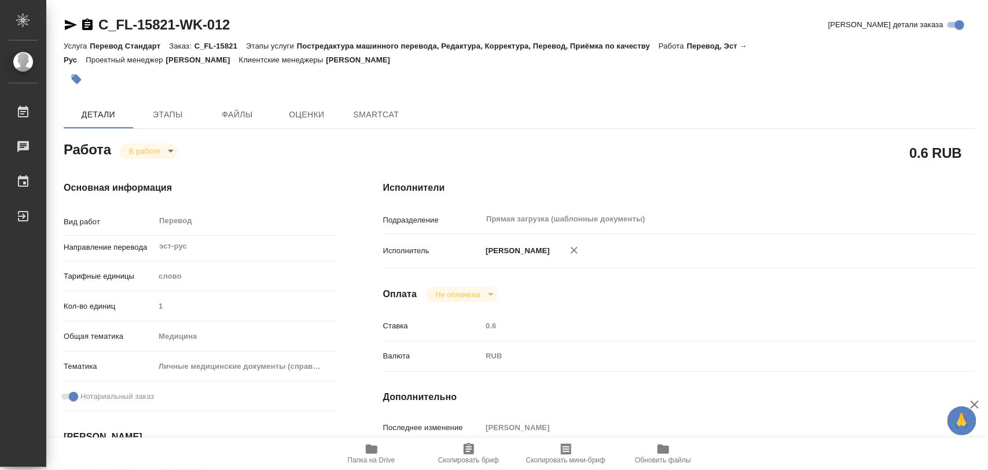
type textarea "x"
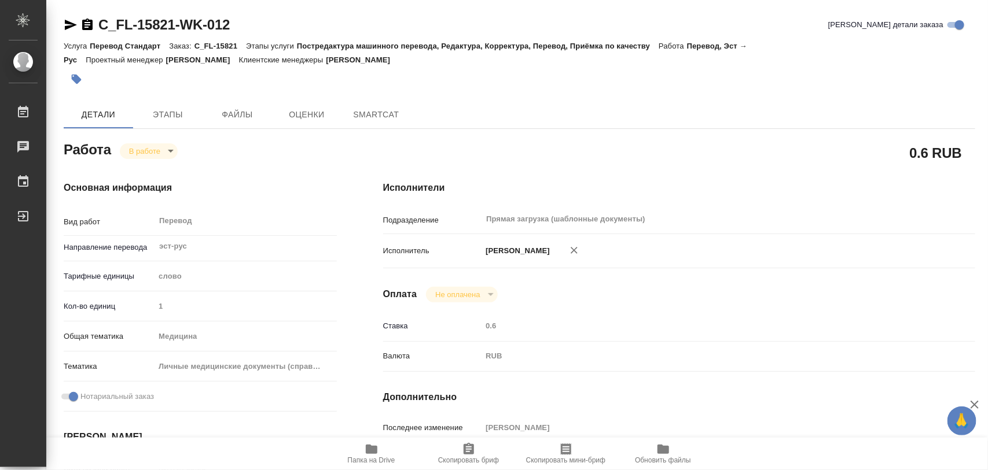
type textarea "x"
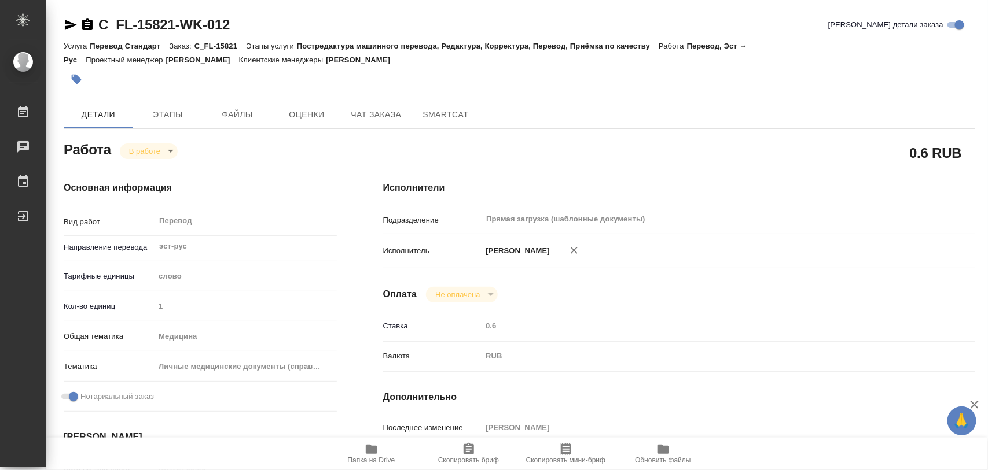
type textarea "x"
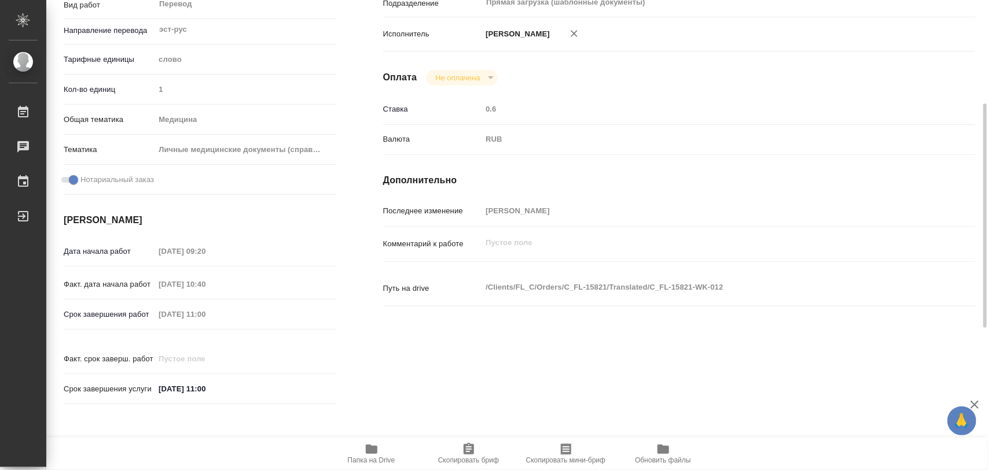
type textarea "x"
